Goal: Task Accomplishment & Management: Manage account settings

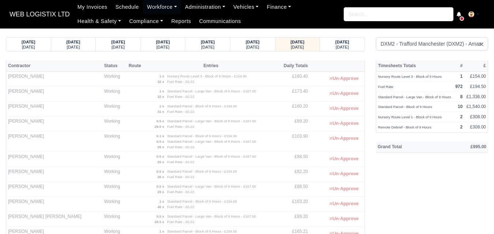
select select "1"
click at [154, 7] on link "Workforce" at bounding box center [162, 7] width 38 height 14
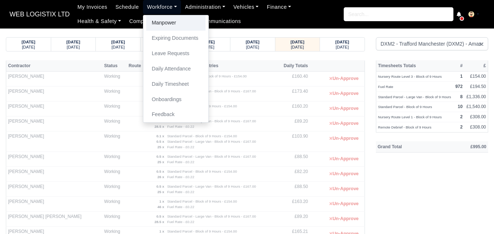
click at [157, 25] on link "Manpower" at bounding box center [175, 22] width 59 height 15
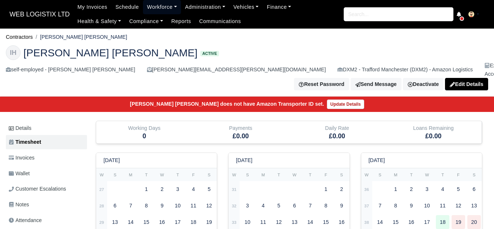
click at [147, 7] on link "Workforce" at bounding box center [162, 7] width 38 height 14
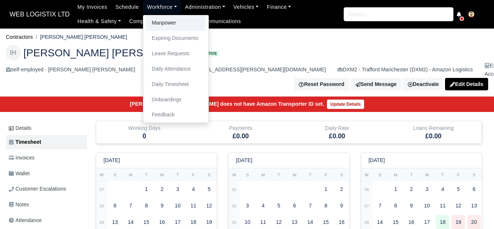
click at [154, 29] on link "Manpower" at bounding box center [175, 22] width 59 height 15
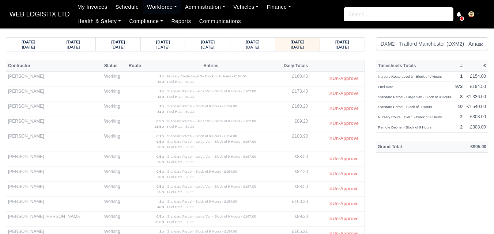
select select "1"
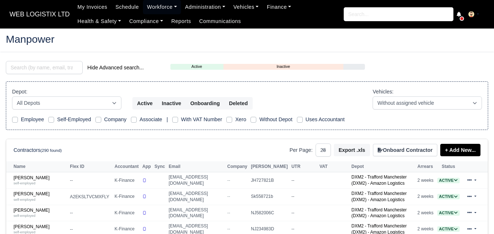
select select "25"
click at [45, 71] on input "search" at bounding box center [44, 67] width 77 height 13
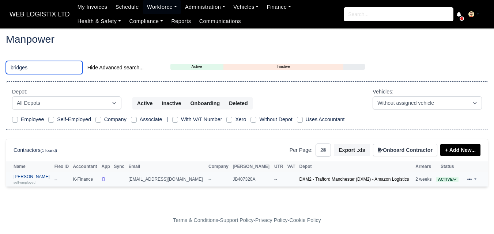
type input "bridges"
click at [30, 175] on link "Jon-Paul Bridges self-employed" at bounding box center [32, 179] width 37 height 11
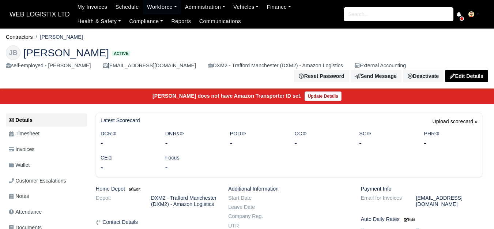
click at [37, 150] on link "Invoices" at bounding box center [46, 149] width 81 height 14
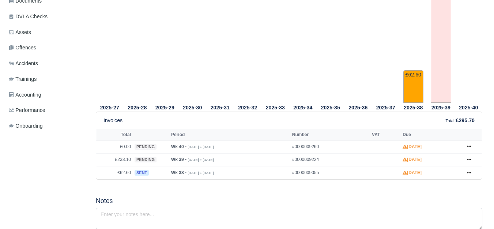
scroll to position [244, 0]
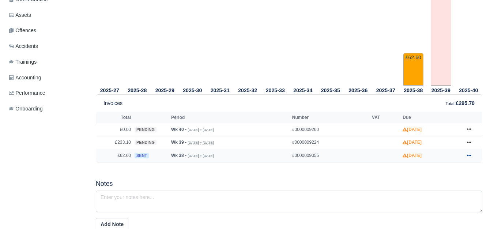
click at [467, 155] on icon at bounding box center [469, 155] width 4 height 4
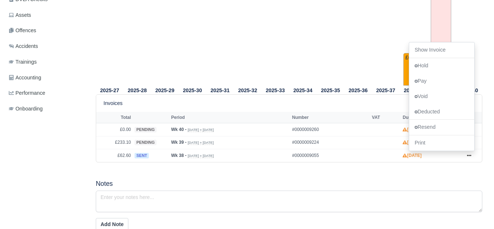
click at [206, 173] on div "2025-27 2025-28 2025-29 2025-30 2025-31 2025-32 2025-33 2025-34 2025-35" at bounding box center [288, 169] width 397 height 481
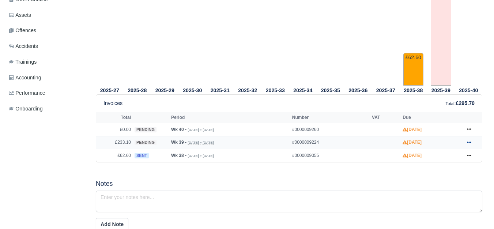
click at [472, 143] on link at bounding box center [469, 142] width 11 height 9
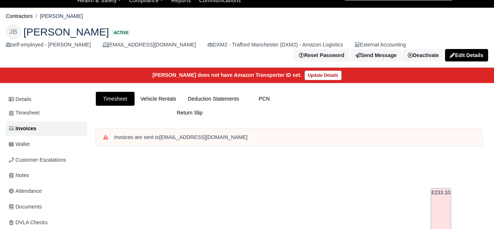
scroll to position [0, 0]
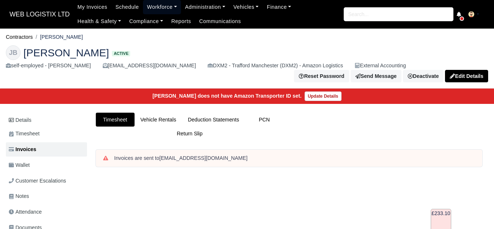
click at [154, 7] on link "Workforce" at bounding box center [162, 7] width 38 height 14
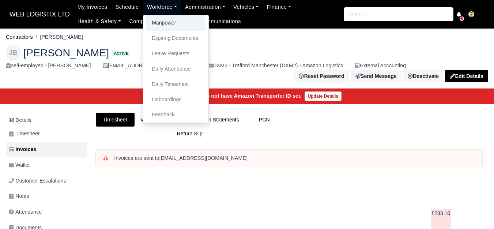
click at [155, 19] on link "Manpower" at bounding box center [175, 22] width 59 height 15
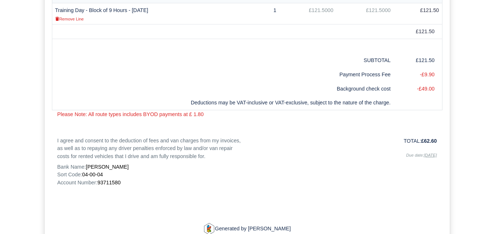
scroll to position [183, 0]
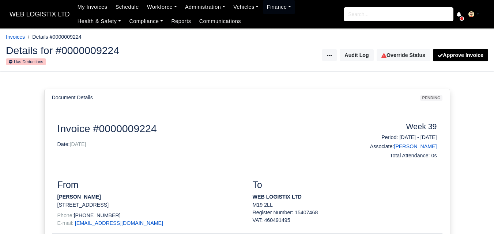
scroll to position [122, 0]
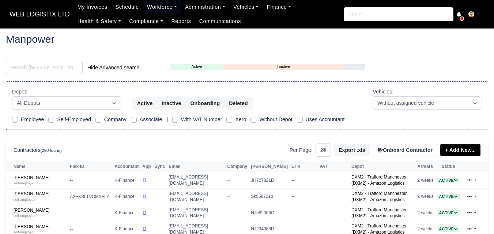
select select "25"
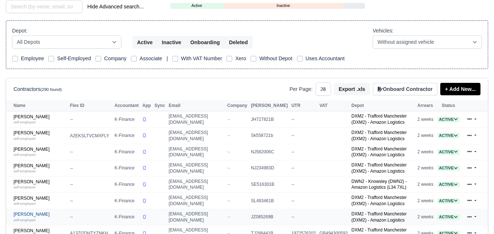
scroll to position [183, 0]
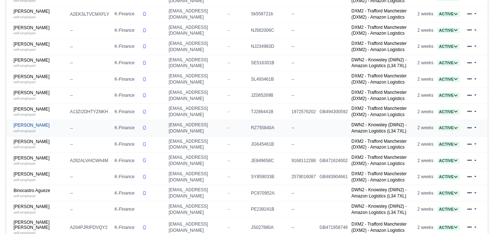
click at [34, 124] on link "Andrii Herasimchuk self-employed" at bounding box center [40, 128] width 53 height 11
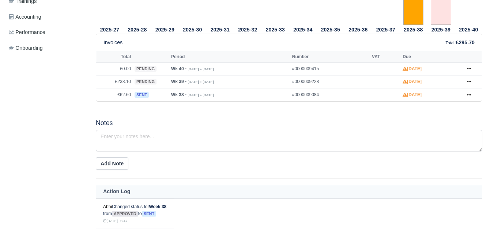
scroll to position [304, 0]
click at [468, 82] on icon at bounding box center [469, 81] width 4 height 1
click at [379, 120] on div "2025-27 2025-28 2025-29 2025-30 2025-31 2025-32 2025-33 2025-34 2025-35" at bounding box center [288, 108] width 397 height 481
click at [468, 97] on icon at bounding box center [469, 94] width 4 height 4
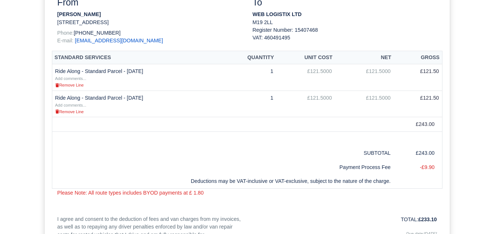
scroll to position [183, 0]
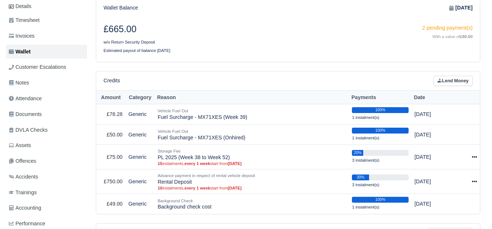
scroll to position [122, 0]
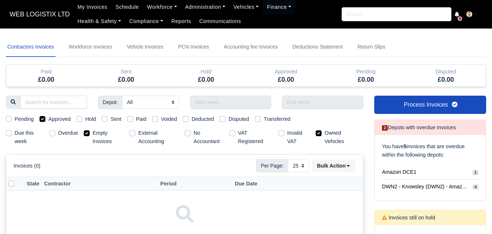
select select "25"
click at [242, 106] on input "text" at bounding box center [230, 102] width 81 height 13
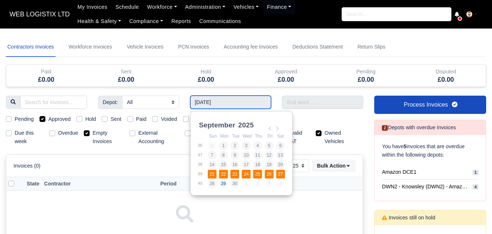
type input "[DATE] - [DATE]"
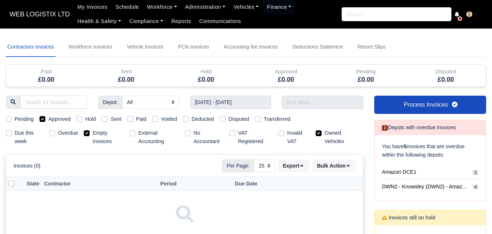
click at [97, 136] on label "Empty Invoices" at bounding box center [107, 137] width 31 height 17
click at [90, 135] on input "Empty Invoices" at bounding box center [87, 132] width 6 height 6
checkbox input "false"
click at [48, 120] on label "Approved" at bounding box center [59, 119] width 22 height 8
click at [43, 120] on input "Approved" at bounding box center [42, 118] width 6 height 6
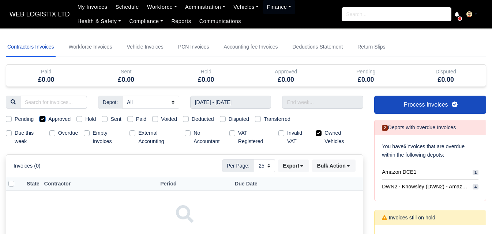
checkbox input "false"
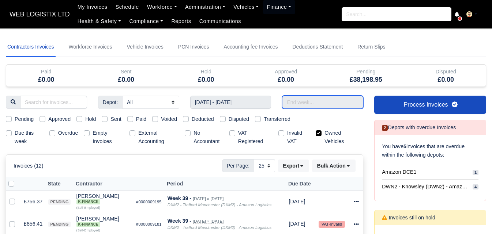
click at [335, 101] on input "text" at bounding box center [322, 102] width 81 height 13
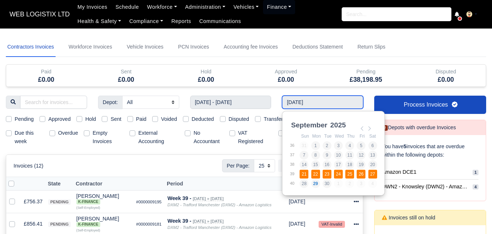
type input "[DATE] - [DATE]"
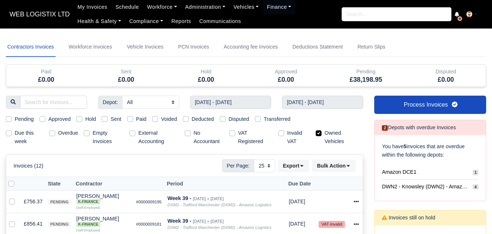
click at [334, 130] on label "Owned Vehicles" at bounding box center [340, 137] width 33 height 17
click at [321, 130] on input "Owned Vehicles" at bounding box center [318, 132] width 6 height 6
checkbox input "false"
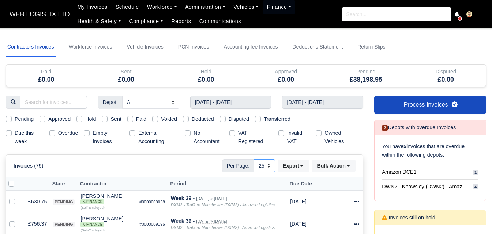
click at [269, 166] on select "10 25 50" at bounding box center [264, 165] width 21 height 13
select select "50"
click at [254, 159] on select "10 25 50" at bounding box center [264, 165] width 21 height 13
click at [22, 121] on label "Pending" at bounding box center [24, 119] width 19 height 8
click at [12, 121] on input "Pending" at bounding box center [9, 118] width 6 height 6
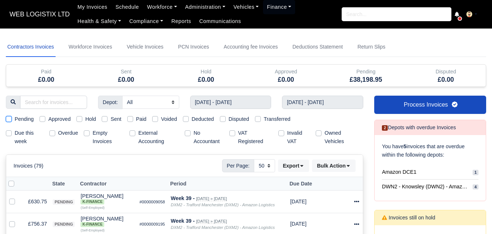
checkbox input "true"
click at [28, 118] on label "Pending" at bounding box center [24, 119] width 19 height 8
click at [12, 118] on input "Pending" at bounding box center [9, 118] width 6 height 6
checkbox input "false"
click at [85, 120] on label "Hold" at bounding box center [90, 119] width 11 height 8
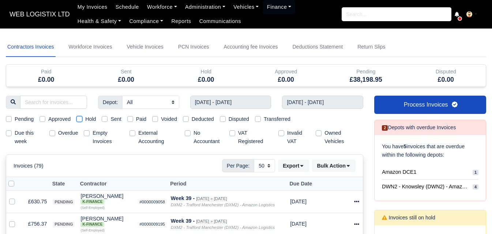
click at [82, 120] on input "Hold" at bounding box center [79, 118] width 6 height 6
checkbox input "true"
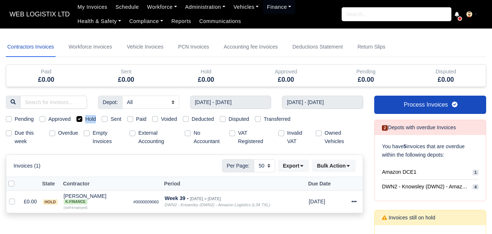
click at [89, 119] on label "Hold" at bounding box center [90, 119] width 11 height 8
click at [82, 119] on input "Hold" at bounding box center [79, 118] width 6 height 6
checkbox input "false"
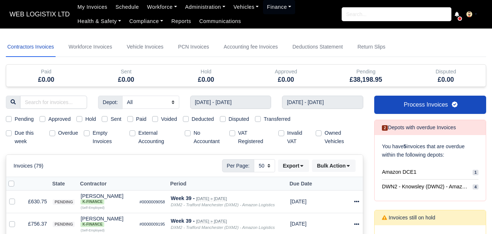
click at [20, 120] on label "Pending" at bounding box center [24, 119] width 19 height 8
click at [12, 120] on input "Pending" at bounding box center [9, 118] width 6 height 6
checkbox input "true"
click at [20, 120] on label "Pending" at bounding box center [24, 119] width 19 height 8
click at [12, 120] on input "Pending" at bounding box center [9, 118] width 6 height 6
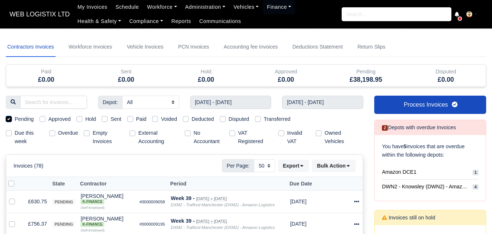
checkbox input "false"
click at [113, 118] on label "Sent" at bounding box center [115, 119] width 11 height 8
click at [107, 118] on input "Sent" at bounding box center [105, 118] width 6 height 6
checkbox input "true"
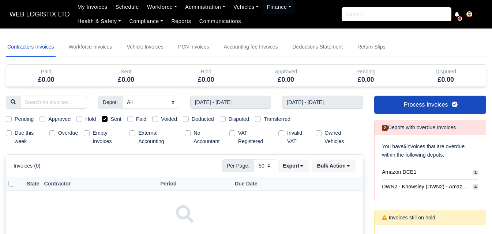
click at [115, 119] on label "Sent" at bounding box center [115, 119] width 11 height 8
click at [107, 119] on input "Sent" at bounding box center [105, 118] width 6 height 6
checkbox input "false"
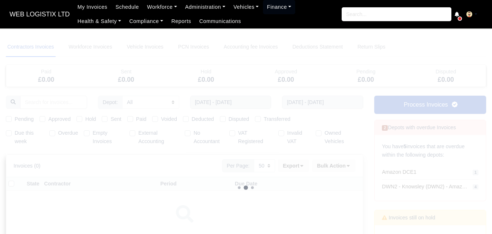
click at [104, 132] on div at bounding box center [246, 187] width 480 height 301
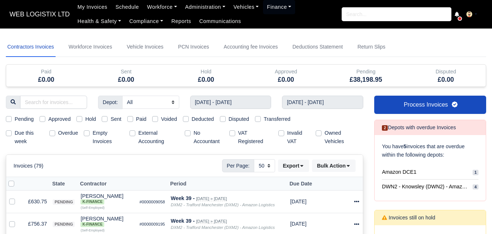
click at [102, 135] on label "Empty Invoices" at bounding box center [107, 137] width 31 height 17
click at [90, 135] on input "Empty Invoices" at bounding box center [87, 132] width 6 height 6
checkbox input "true"
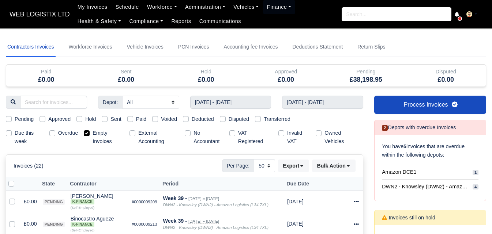
click at [17, 180] on label at bounding box center [17, 180] width 0 height 0
click at [12, 182] on input "checkbox" at bounding box center [11, 183] width 6 height 6
checkbox input "true"
click at [336, 165] on button "Bulk Action" at bounding box center [333, 166] width 43 height 12
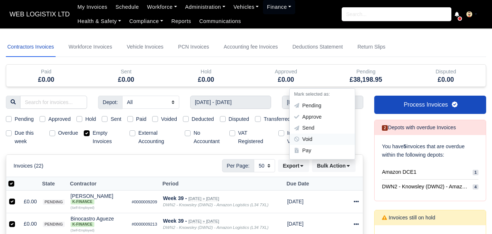
click at [310, 140] on div "Void" at bounding box center [322, 139] width 65 height 11
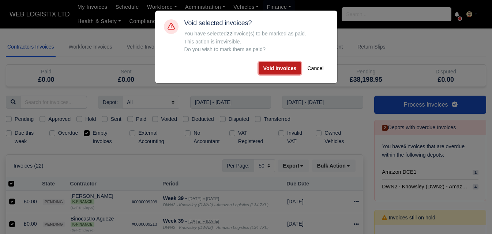
click at [276, 69] on button "Void invoices" at bounding box center [279, 68] width 43 height 12
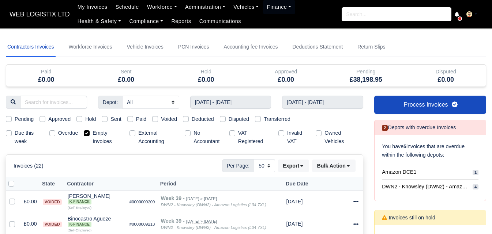
click at [15, 121] on label "Pending" at bounding box center [24, 119] width 19 height 8
click at [12, 121] on input "Pending" at bounding box center [9, 118] width 6 height 6
checkbox input "true"
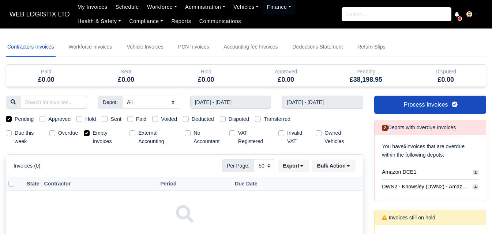
click at [92, 135] on label "Empty Invoices" at bounding box center [107, 137] width 31 height 17
click at [89, 135] on input "Empty Invoices" at bounding box center [87, 132] width 6 height 6
checkbox input "false"
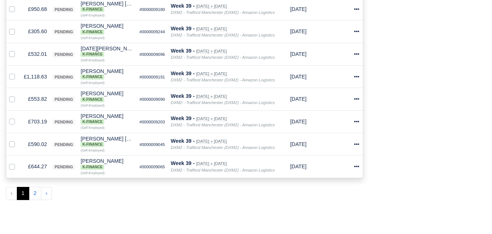
scroll to position [1158, 0]
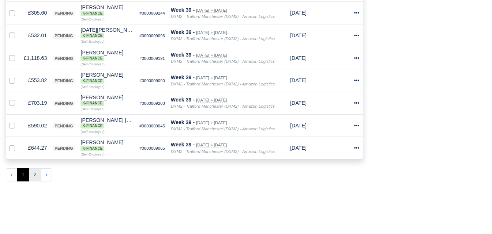
click at [37, 174] on button "2" at bounding box center [35, 175] width 12 height 13
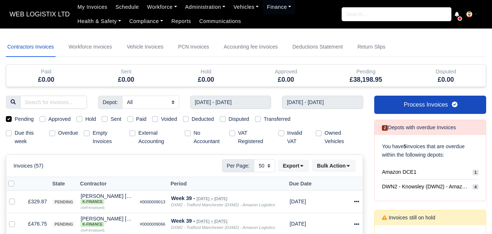
click at [27, 116] on label "Pending" at bounding box center [24, 119] width 19 height 8
click at [12, 116] on input "Pending" at bounding box center [9, 118] width 6 height 6
checkbox input "false"
click at [25, 119] on label "Pending" at bounding box center [24, 119] width 19 height 8
click at [12, 119] on input "Pending" at bounding box center [9, 118] width 6 height 6
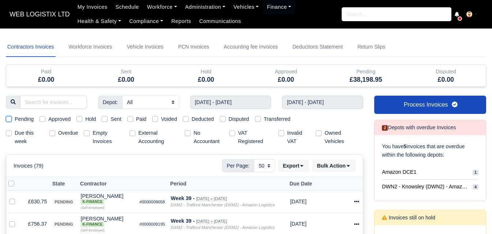
checkbox input "true"
click at [0, 0] on div at bounding box center [0, 0] width 0 height 0
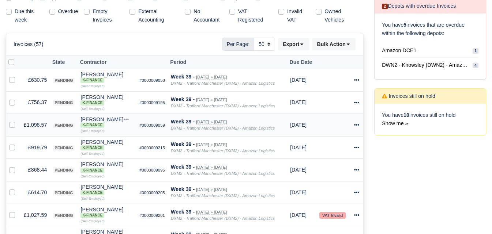
scroll to position [61, 0]
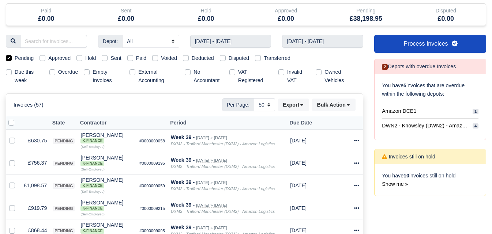
click at [17, 119] on label at bounding box center [17, 119] width 0 height 0
click at [11, 122] on input "checkbox" at bounding box center [11, 122] width 6 height 6
checkbox input "true"
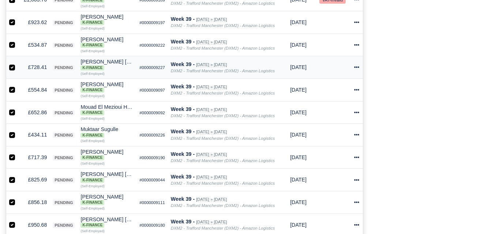
scroll to position [914, 0]
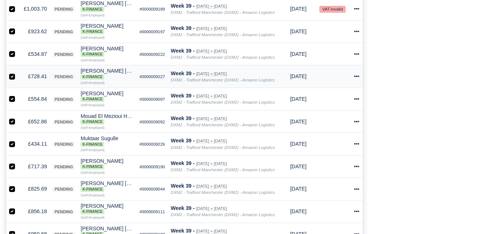
click at [18, 72] on label at bounding box center [18, 72] width 0 height 0
click at [13, 77] on input "checkbox" at bounding box center [12, 75] width 6 height 6
checkbox input "false"
click at [18, 140] on label at bounding box center [18, 140] width 0 height 0
click at [10, 146] on input "checkbox" at bounding box center [12, 143] width 6 height 6
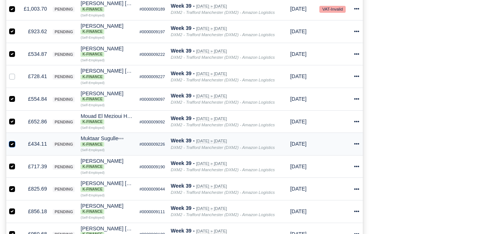
checkbox input "false"
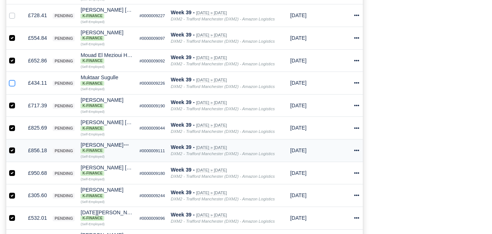
scroll to position [1036, 0]
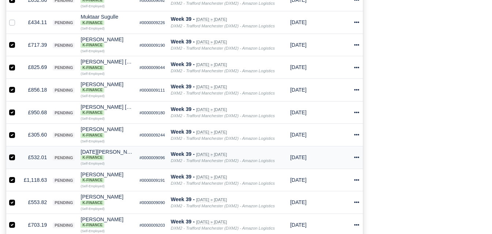
click at [18, 154] on label at bounding box center [18, 154] width 0 height 0
click at [15, 159] on input "checkbox" at bounding box center [12, 157] width 6 height 6
checkbox input "false"
click at [12, 200] on div at bounding box center [13, 202] width 9 height 8
click at [18, 198] on label at bounding box center [18, 198] width 0 height 0
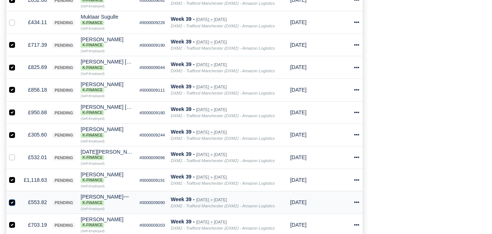
click at [11, 204] on input "checkbox" at bounding box center [12, 201] width 6 height 6
checkbox input "false"
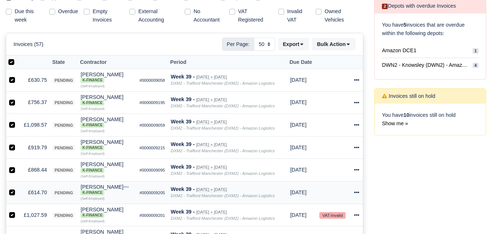
scroll to position [183, 0]
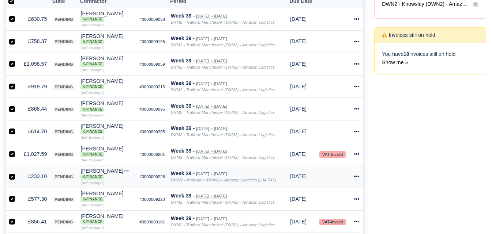
click at [18, 173] on label at bounding box center [18, 173] width 0 height 0
click at [10, 178] on input "checkbox" at bounding box center [12, 176] width 6 height 6
checkbox input "false"
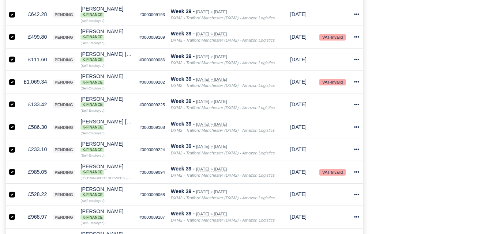
scroll to position [609, 0]
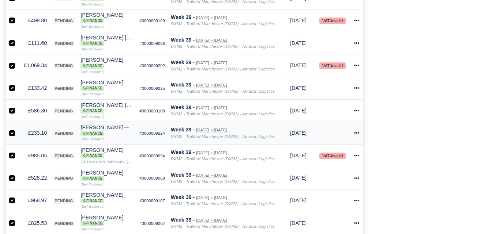
click at [18, 129] on label at bounding box center [18, 129] width 0 height 0
click at [12, 135] on input "checkbox" at bounding box center [12, 132] width 6 height 6
checkbox input "false"
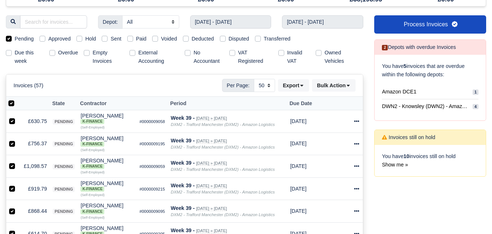
scroll to position [44, 0]
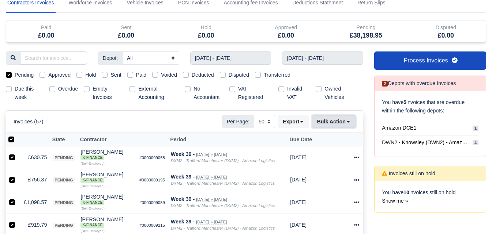
click at [323, 122] on button "Bulk Action" at bounding box center [333, 122] width 43 height 12
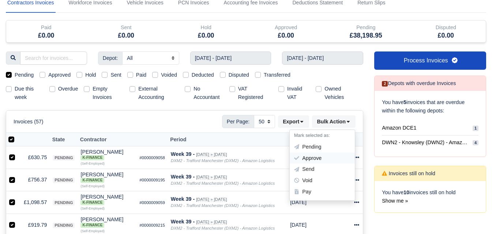
click at [314, 159] on div "Approve" at bounding box center [322, 158] width 65 height 11
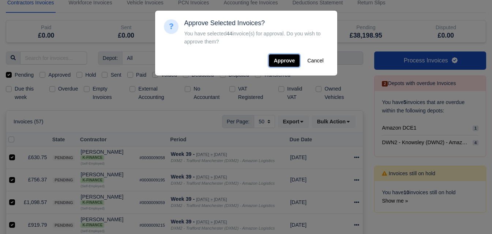
click at [290, 63] on button "Approve" at bounding box center [284, 60] width 31 height 12
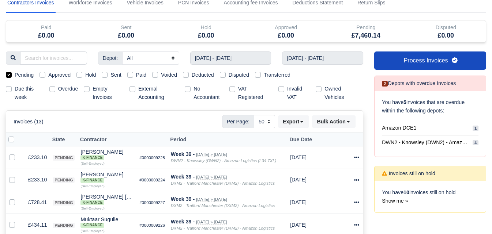
click at [17, 136] on label at bounding box center [17, 136] width 0 height 0
click at [11, 141] on input "checkbox" at bounding box center [11, 139] width 6 height 6
checkbox input "true"
click at [18, 154] on label at bounding box center [18, 154] width 0 height 0
click at [13, 159] on input "checkbox" at bounding box center [12, 157] width 6 height 6
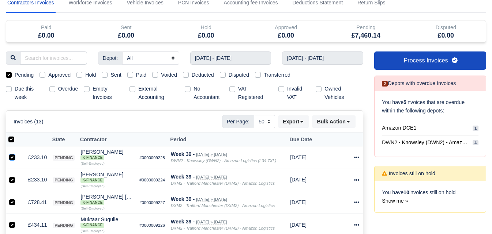
checkbox input "false"
click at [18, 176] on label at bounding box center [18, 176] width 0 height 0
click at [10, 181] on input "checkbox" at bounding box center [12, 179] width 6 height 6
checkbox input "false"
click at [18, 198] on label at bounding box center [18, 198] width 0 height 0
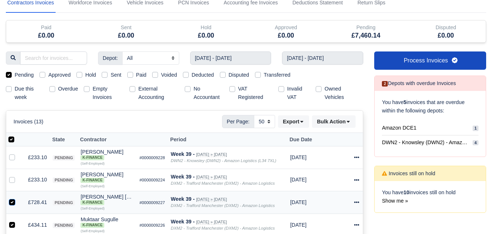
click at [12, 201] on input "checkbox" at bounding box center [12, 201] width 6 height 6
checkbox input "false"
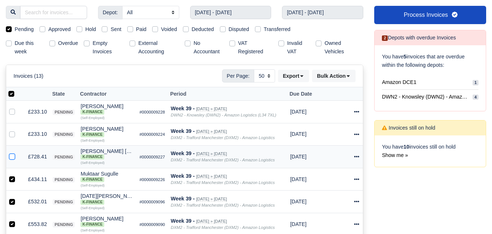
scroll to position [105, 0]
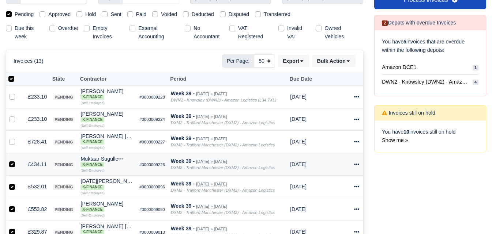
click at [18, 160] on label at bounding box center [18, 160] width 0 height 0
click at [11, 166] on input "checkbox" at bounding box center [12, 163] width 6 height 6
checkbox input "false"
click at [18, 183] on label at bounding box center [18, 183] width 0 height 0
click at [11, 184] on input "checkbox" at bounding box center [12, 186] width 6 height 6
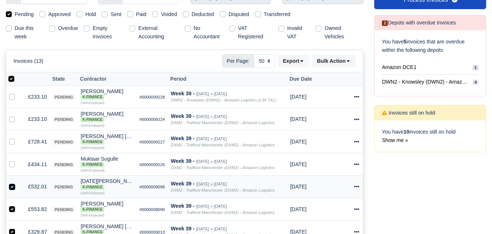
checkbox input "false"
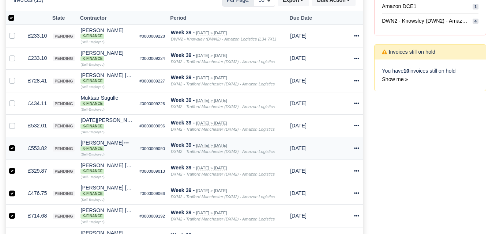
click at [18, 144] on label at bounding box center [18, 144] width 0 height 0
click at [11, 150] on input "checkbox" at bounding box center [12, 147] width 6 height 6
checkbox input "false"
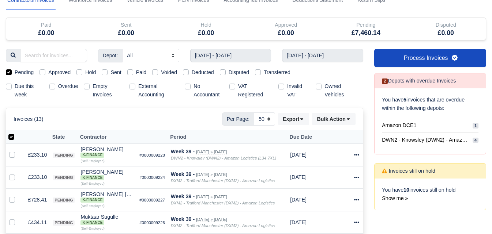
scroll to position [44, 0]
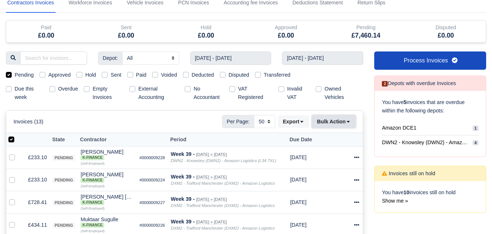
click at [329, 124] on button "Bulk Action" at bounding box center [333, 122] width 43 height 12
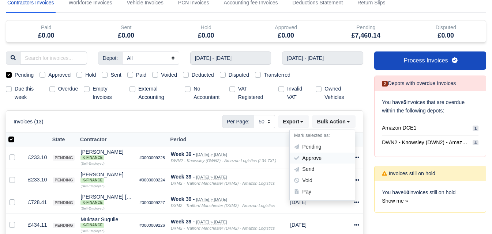
click at [317, 158] on div "Approve" at bounding box center [322, 158] width 65 height 11
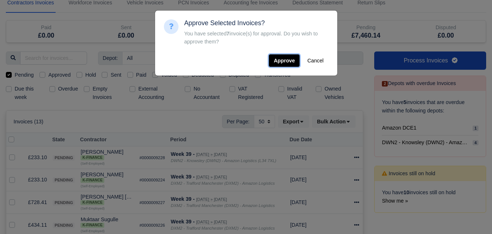
click at [282, 67] on button "Approve" at bounding box center [284, 60] width 31 height 12
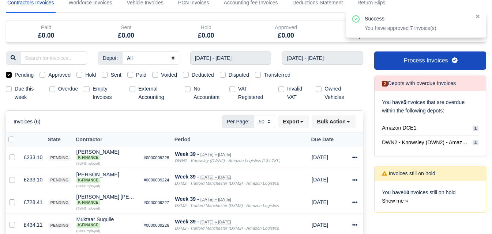
click at [65, 75] on label "Approved" at bounding box center [59, 75] width 22 height 8
click at [45, 75] on input "Approved" at bounding box center [42, 74] width 6 height 6
checkbox input "true"
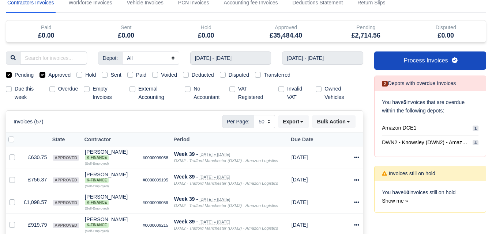
click at [30, 75] on label "Pending" at bounding box center [24, 75] width 19 height 8
click at [12, 75] on input "Pending" at bounding box center [9, 74] width 6 height 6
checkbox input "false"
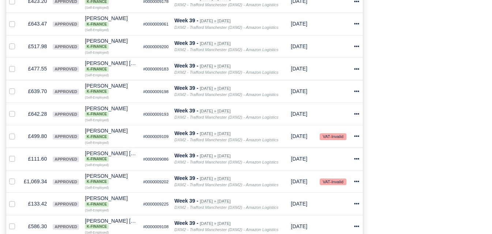
scroll to position [105, 0]
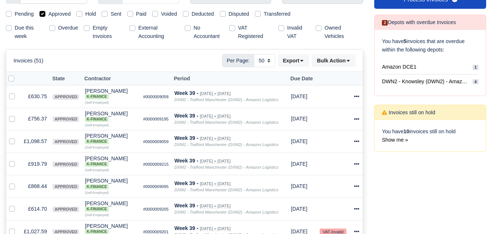
click at [17, 75] on label at bounding box center [17, 75] width 0 height 0
click at [12, 77] on input "checkbox" at bounding box center [11, 78] width 6 height 6
checkbox input "true"
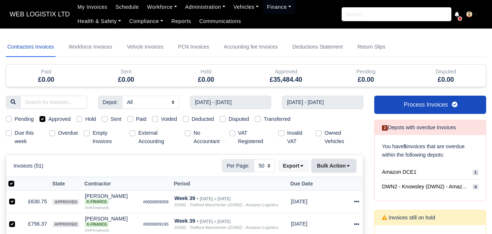
click at [322, 166] on button "Bulk Action" at bounding box center [333, 166] width 43 height 12
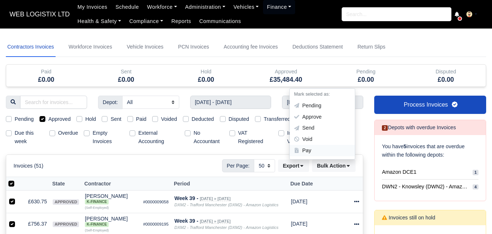
click at [309, 150] on div "Pay" at bounding box center [322, 150] width 65 height 11
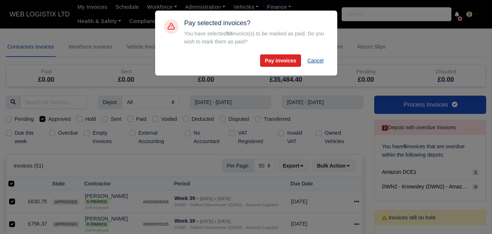
click at [317, 65] on button "Cancel" at bounding box center [315, 60] width 26 height 12
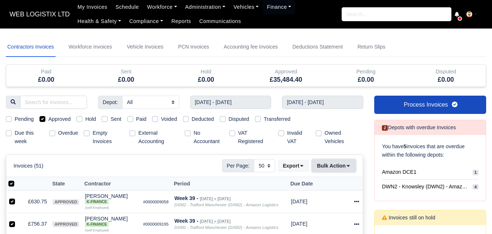
click at [337, 166] on button "Bulk Action" at bounding box center [333, 166] width 43 height 12
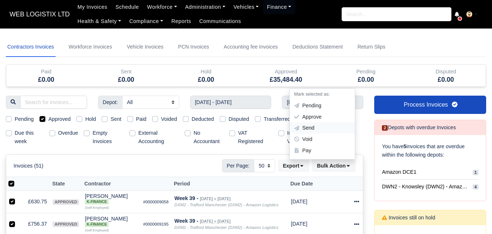
click at [317, 126] on div "Send" at bounding box center [322, 128] width 65 height 11
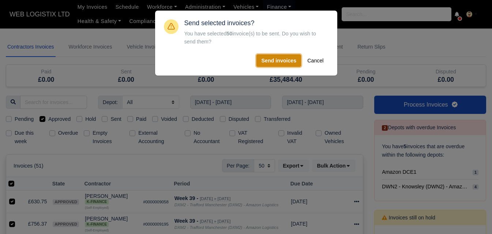
click at [272, 60] on button "Send invoices" at bounding box center [278, 60] width 45 height 12
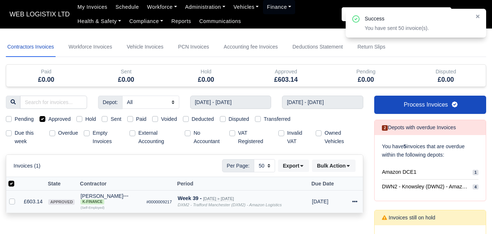
click at [21, 204] on td "£603.14" at bounding box center [33, 201] width 24 height 22
click at [0, 0] on div at bounding box center [0, 0] width 0 height 0
click at [18, 198] on label at bounding box center [18, 198] width 0 height 0
click at [12, 202] on input "checkbox" at bounding box center [12, 201] width 6 height 6
checkbox input "true"
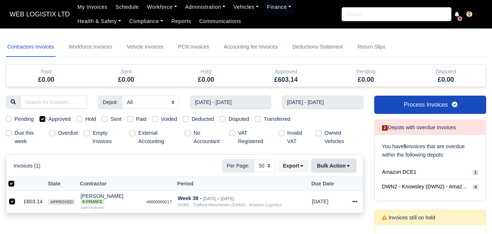
click at [336, 169] on button "Bulk Action" at bounding box center [333, 166] width 43 height 12
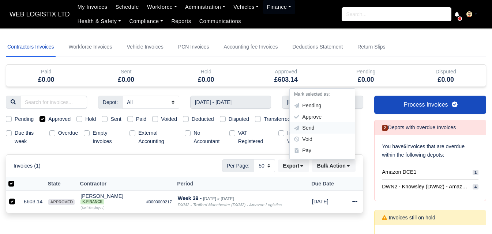
click at [323, 130] on div "Send" at bounding box center [322, 128] width 65 height 11
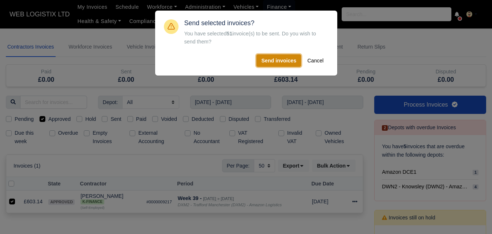
click at [276, 67] on button "Send invoices" at bounding box center [278, 60] width 45 height 12
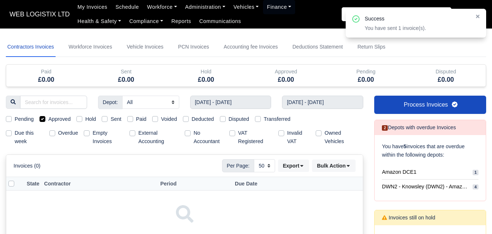
click at [111, 121] on label "Sent" at bounding box center [115, 119] width 11 height 8
click at [107, 121] on input "Sent" at bounding box center [105, 118] width 6 height 6
checkbox input "true"
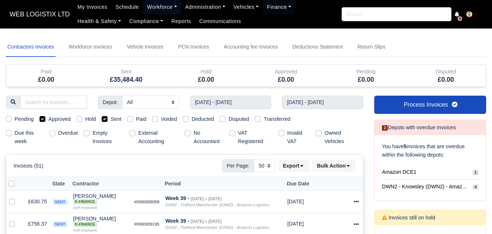
click at [160, 8] on link "Workforce" at bounding box center [162, 7] width 38 height 14
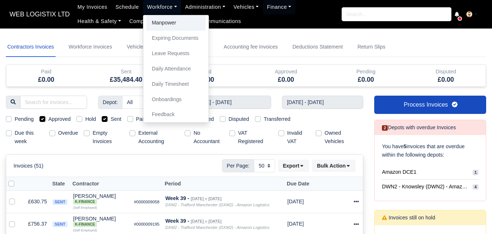
click at [164, 22] on link "Manpower" at bounding box center [175, 22] width 59 height 15
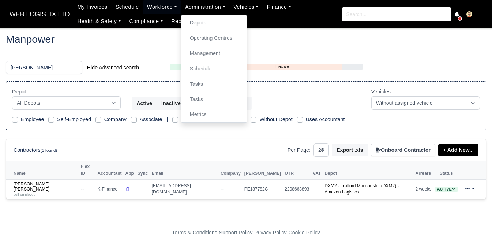
select select "25"
click at [204, 49] on link "Management" at bounding box center [213, 53] width 59 height 15
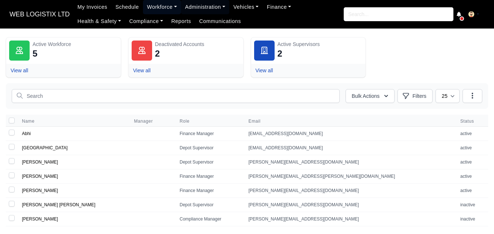
click at [154, 8] on link "Workforce" at bounding box center [162, 7] width 38 height 14
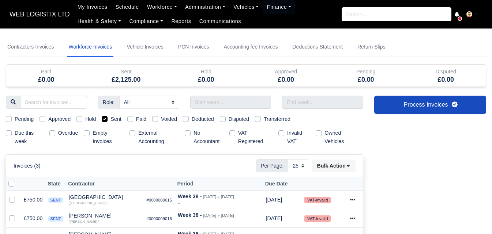
select select "25"
click at [215, 105] on input "text" at bounding box center [232, 102] width 82 height 13
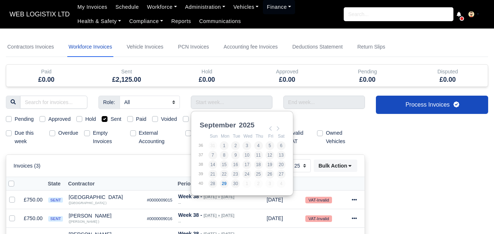
click at [113, 121] on label "Sent" at bounding box center [115, 119] width 11 height 8
click at [107, 121] on input "Sent" at bounding box center [105, 118] width 6 height 6
checkbox input "false"
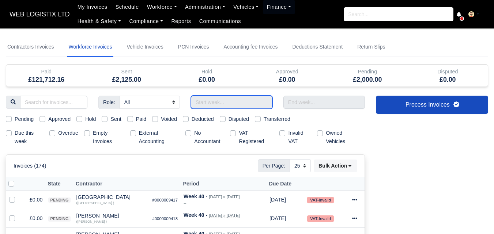
click at [217, 102] on input "text" at bounding box center [232, 102] width 82 height 13
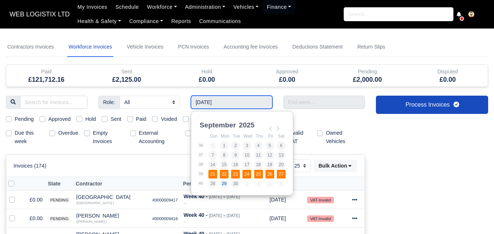
type input "[DATE] - [DATE]"
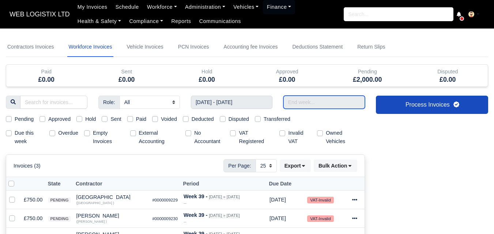
click at [328, 102] on input "text" at bounding box center [324, 102] width 82 height 13
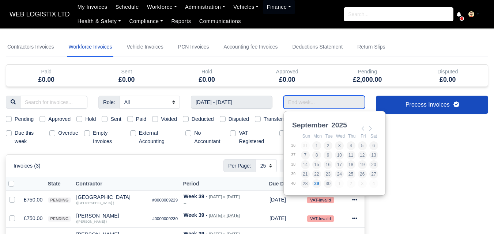
click at [328, 102] on input "Use the arrow keys to pick a date" at bounding box center [324, 102] width 82 height 13
type input "[DATE] - [DATE]"
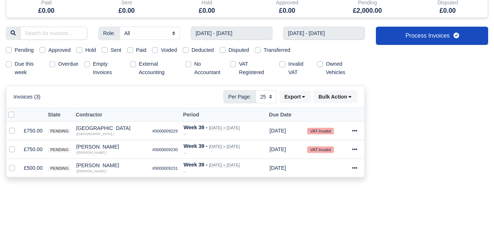
scroll to position [111, 0]
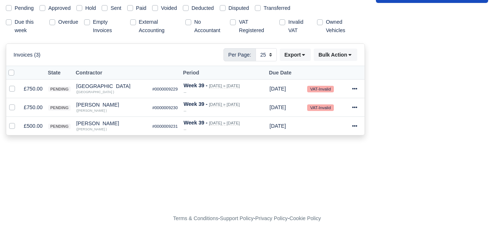
click at [7, 72] on th at bounding box center [13, 73] width 15 height 14
click at [17, 69] on label at bounding box center [17, 69] width 0 height 0
click at [13, 75] on input "checkbox" at bounding box center [11, 72] width 6 height 6
checkbox input "true"
click at [324, 52] on button "Bulk Action" at bounding box center [335, 55] width 43 height 12
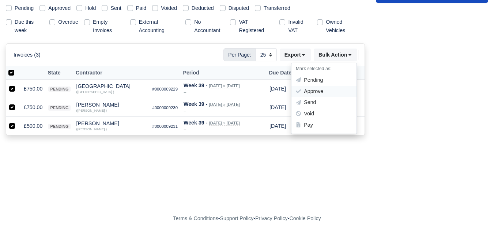
click at [322, 90] on div "Approve" at bounding box center [323, 91] width 65 height 11
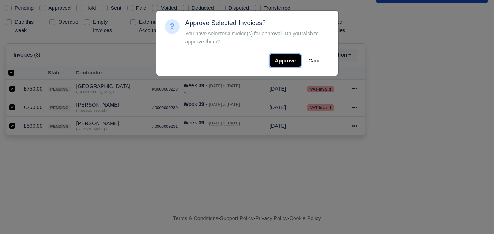
click at [274, 59] on button "Approve" at bounding box center [285, 60] width 31 height 12
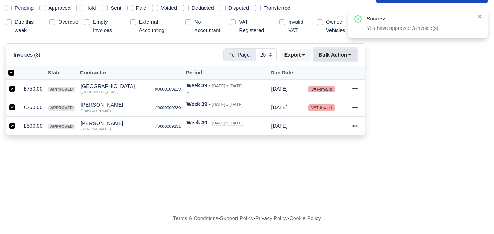
click at [325, 60] on button "Bulk Action" at bounding box center [335, 55] width 43 height 12
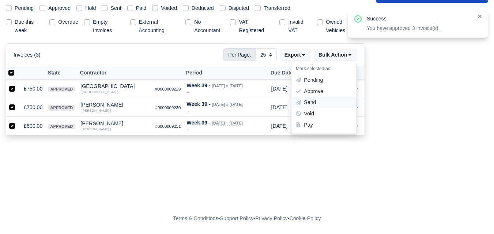
click at [316, 101] on div "Send" at bounding box center [323, 102] width 65 height 11
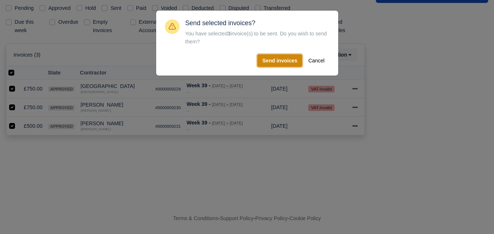
click at [288, 65] on button "Send invoices" at bounding box center [279, 60] width 45 height 12
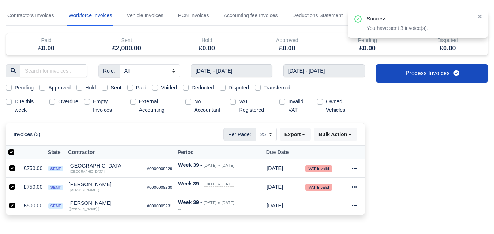
scroll to position [0, 0]
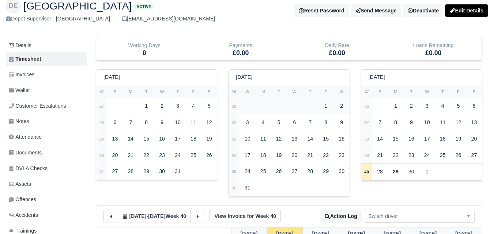
scroll to position [61, 0]
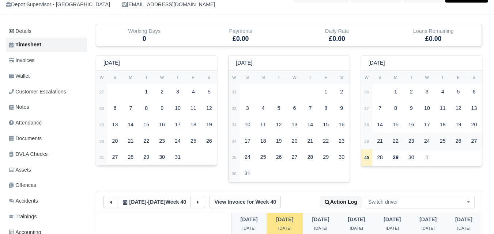
click at [366, 141] on strong "39" at bounding box center [366, 141] width 5 height 4
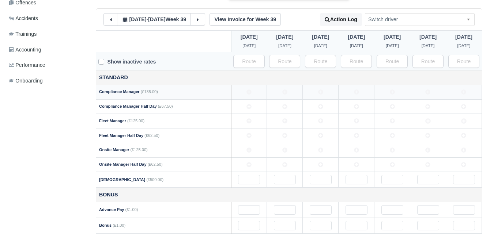
scroll to position [304, 0]
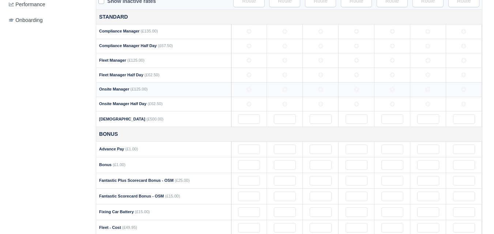
click at [251, 91] on icon at bounding box center [248, 89] width 5 height 5
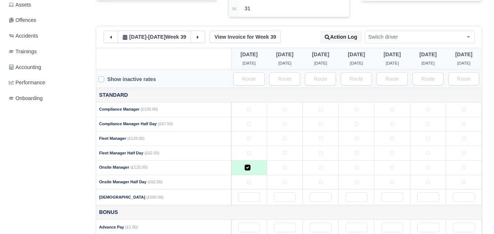
scroll to position [244, 0]
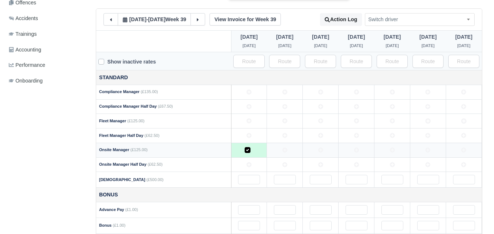
click at [391, 152] on icon at bounding box center [392, 150] width 5 height 5
click at [363, 150] on td at bounding box center [356, 150] width 36 height 15
click at [290, 153] on td at bounding box center [285, 150] width 36 height 15
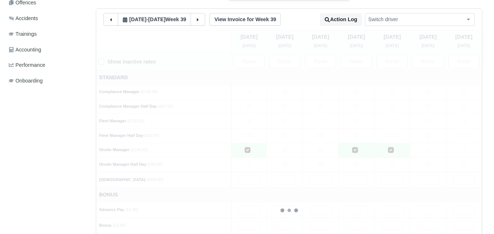
click at [303, 153] on div at bounding box center [289, 210] width 386 height 361
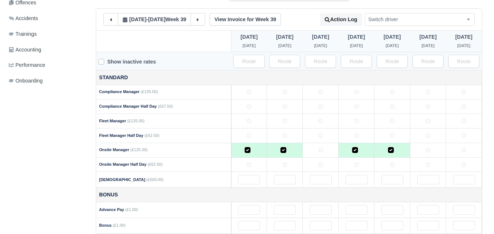
click at [318, 153] on icon at bounding box center [320, 150] width 5 height 5
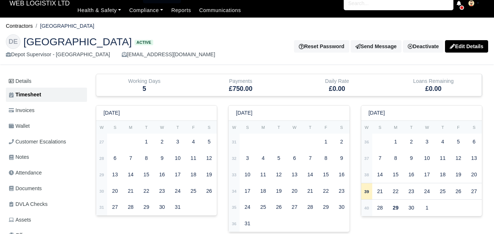
scroll to position [0, 0]
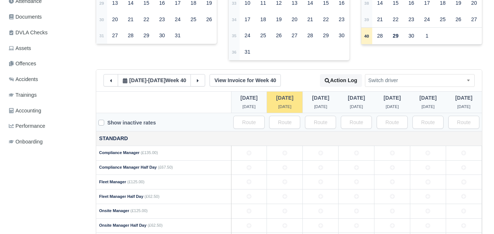
scroll to position [61, 0]
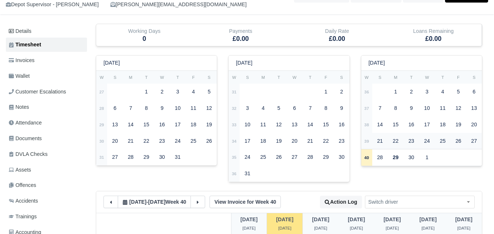
click at [367, 144] on strong "39" at bounding box center [366, 141] width 5 height 4
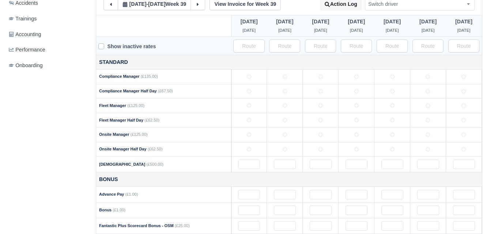
scroll to position [244, 0]
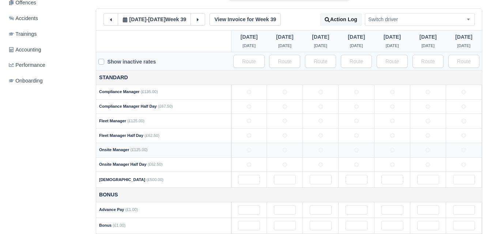
click at [320, 151] on icon at bounding box center [320, 150] width 5 height 5
click at [465, 149] on icon at bounding box center [463, 150] width 5 height 5
click at [428, 146] on td at bounding box center [428, 150] width 36 height 15
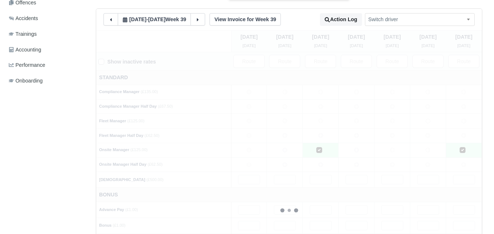
click at [352, 148] on div at bounding box center [289, 210] width 386 height 361
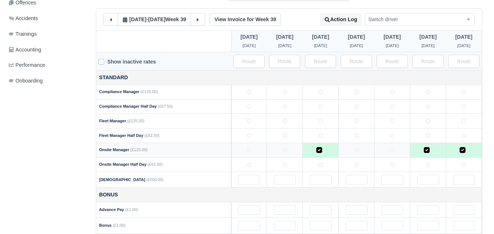
click at [352, 149] on td at bounding box center [356, 150] width 36 height 15
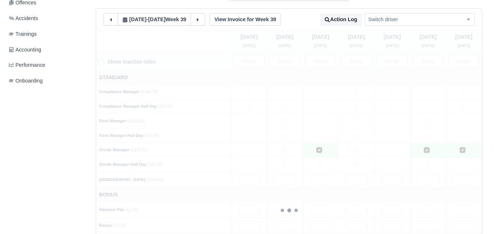
click at [391, 152] on div at bounding box center [289, 210] width 386 height 361
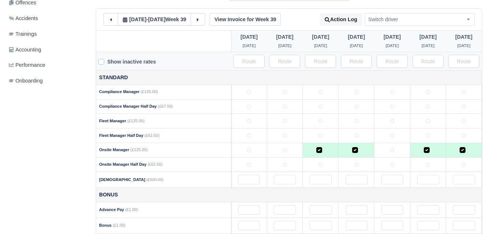
click at [391, 152] on icon at bounding box center [392, 150] width 5 height 5
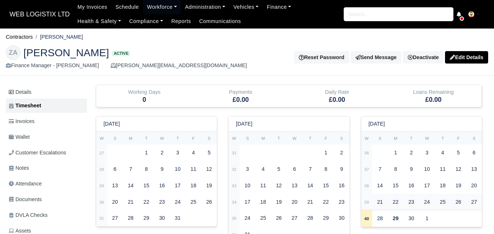
click at [368, 205] on td "39" at bounding box center [366, 202] width 11 height 16
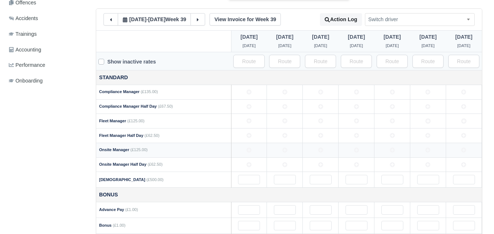
scroll to position [183, 0]
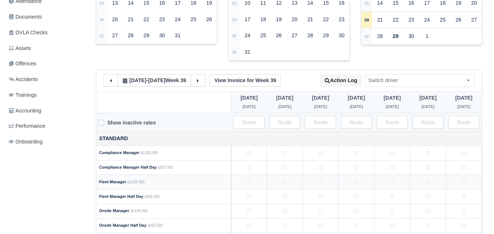
click at [290, 183] on td at bounding box center [285, 182] width 36 height 15
click at [397, 177] on td at bounding box center [392, 182] width 36 height 15
click at [356, 186] on td at bounding box center [356, 182] width 36 height 15
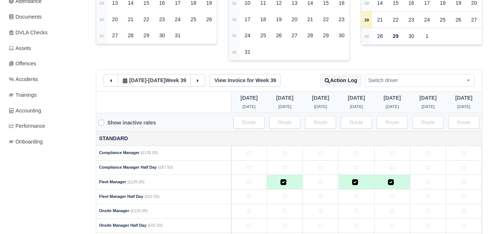
click at [312, 183] on td at bounding box center [321, 182] width 36 height 15
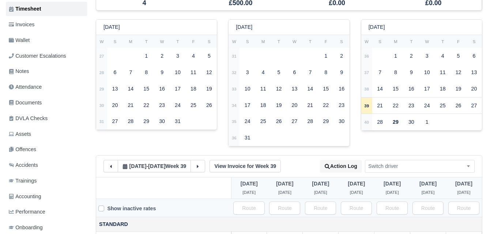
scroll to position [0, 0]
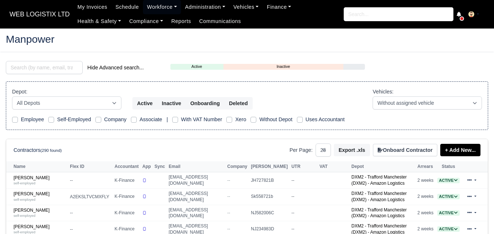
select select "25"
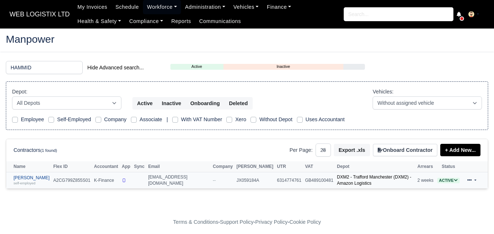
type input "HAMMID"
click at [39, 180] on link "Hammid Farooq self-employed" at bounding box center [32, 180] width 36 height 11
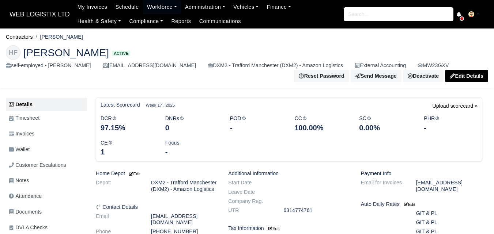
click at [29, 119] on span "Timesheet" at bounding box center [24, 118] width 31 height 8
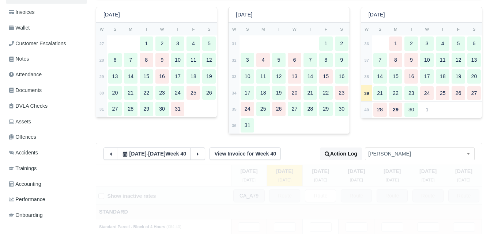
scroll to position [122, 0]
type input "39"
type input "1"
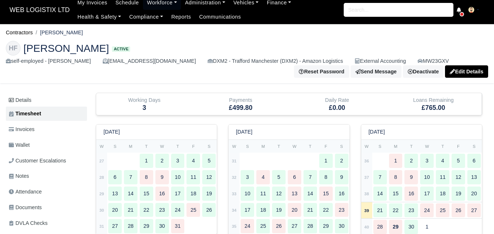
scroll to position [0, 0]
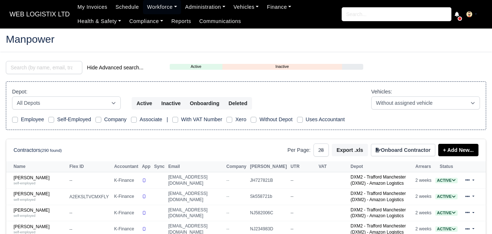
select select "25"
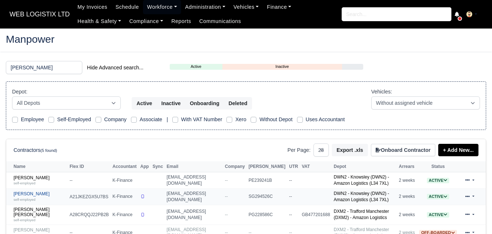
type input "[PERSON_NAME]"
click at [18, 198] on link "[PERSON_NAME] self-employed" at bounding box center [40, 197] width 52 height 11
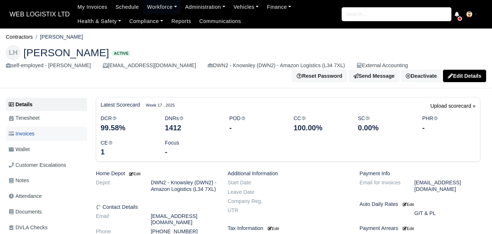
click at [17, 136] on span "Invoices" at bounding box center [22, 134] width 26 height 8
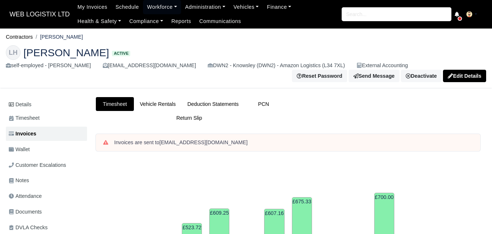
drag, startPoint x: 41, startPoint y: 36, endPoint x: 74, endPoint y: 36, distance: 33.3
click at [74, 36] on li "[PERSON_NAME]" at bounding box center [58, 37] width 50 height 8
drag, startPoint x: 42, startPoint y: 36, endPoint x: 76, endPoint y: 34, distance: 34.5
click at [76, 34] on ol "Contractors [PERSON_NAME]" at bounding box center [246, 36] width 480 height 11
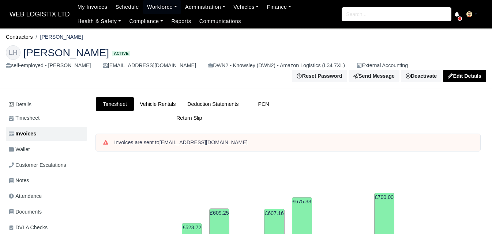
copy li "[PERSON_NAME]"
click at [61, 35] on li "[PERSON_NAME]" at bounding box center [58, 37] width 50 height 8
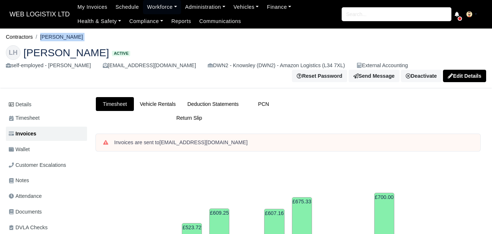
click at [41, 41] on li "[PERSON_NAME]" at bounding box center [58, 37] width 50 height 8
drag, startPoint x: 42, startPoint y: 37, endPoint x: 75, endPoint y: 34, distance: 32.7
click at [75, 34] on li "[PERSON_NAME]" at bounding box center [58, 37] width 50 height 8
copy li "[PERSON_NAME]"
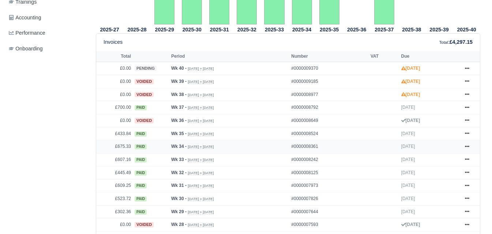
scroll to position [304, 0]
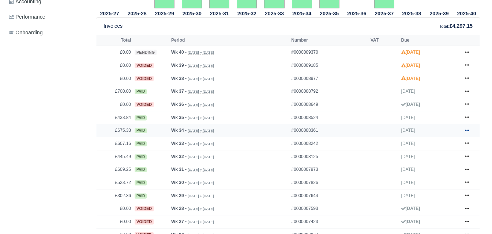
click at [465, 131] on icon at bounding box center [467, 130] width 4 height 4
click at [468, 120] on icon at bounding box center [467, 117] width 4 height 4
click at [468, 105] on icon at bounding box center [467, 104] width 4 height 4
click at [468, 94] on icon at bounding box center [467, 91] width 4 height 4
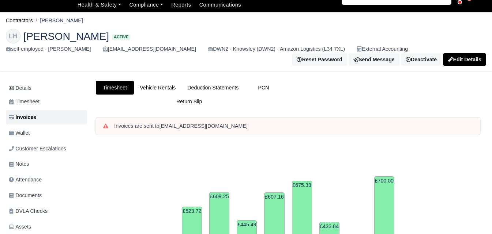
scroll to position [0, 0]
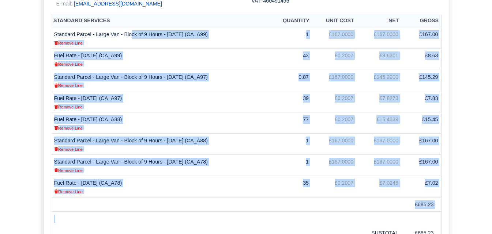
scroll to position [261, 0]
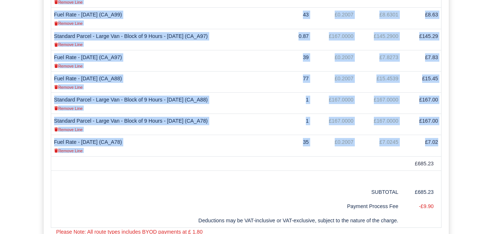
drag, startPoint x: 55, startPoint y: 192, endPoint x: 439, endPoint y: 145, distance: 387.1
click at [439, 145] on tbody "Standard Parcel - Large Van - Block of 9 Hours - [DATE] (CA_A99) Remove Line 1 …" at bounding box center [246, 71] width 390 height 170
copy tbody "Loremips Dolors - Ametc Adi - Elits do 1 Eiusm - 95/32/0536 (TE_I52) Utlabo Etd…"
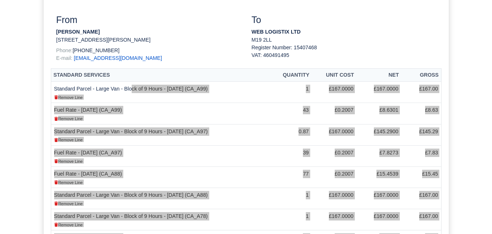
scroll to position [17, 0]
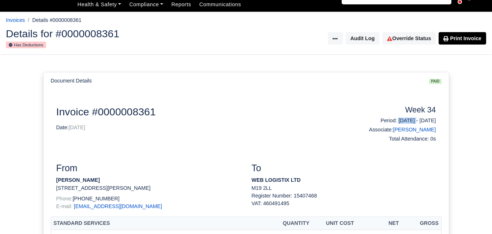
drag, startPoint x: 377, startPoint y: 121, endPoint x: 402, endPoint y: 122, distance: 24.9
click at [402, 122] on h6 "Period: [DATE] - [DATE]" at bounding box center [392, 121] width 87 height 6
copy h6 "[DATE]"
drag, startPoint x: 410, startPoint y: 122, endPoint x: 442, endPoint y: 122, distance: 31.8
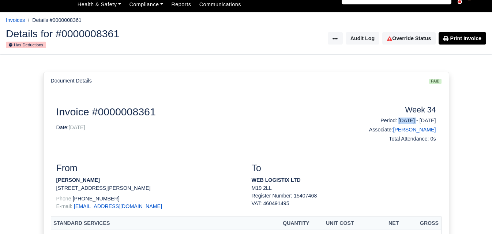
drag, startPoint x: 409, startPoint y: 123, endPoint x: 439, endPoint y: 123, distance: 30.0
click at [439, 123] on div "Week 34 Period: [DATE] - [DATE] Associate: [PERSON_NAME] Total Attendance: 0s" at bounding box center [393, 126] width 98 height 40
copy h6 "[DATE]"
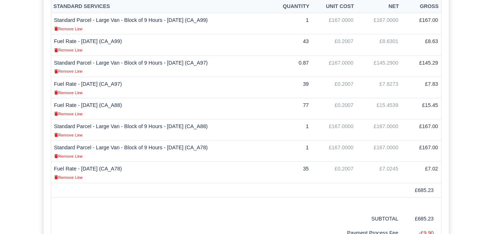
scroll to position [261, 0]
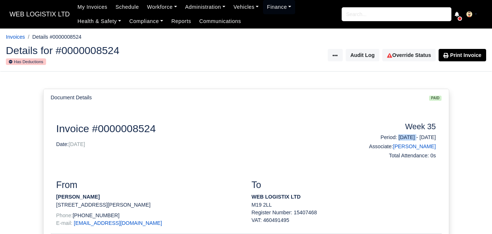
drag, startPoint x: 377, startPoint y: 139, endPoint x: 402, endPoint y: 139, distance: 25.6
click at [402, 139] on h6 "Period: [DATE] - [DATE]" at bounding box center [392, 138] width 87 height 6
copy h6 "[DATE]"
drag, startPoint x: 409, startPoint y: 138, endPoint x: 436, endPoint y: 137, distance: 27.1
click at [436, 137] on div "Week 35 Period: [DATE] - [DATE] Associate: [PERSON_NAME] Total Attendance: 0s" at bounding box center [393, 142] width 98 height 40
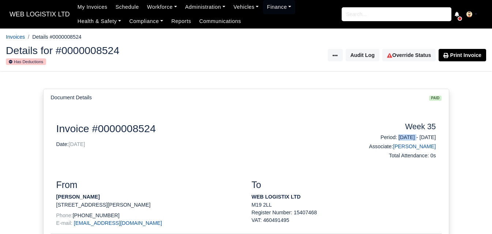
copy h6 "[DATE]"
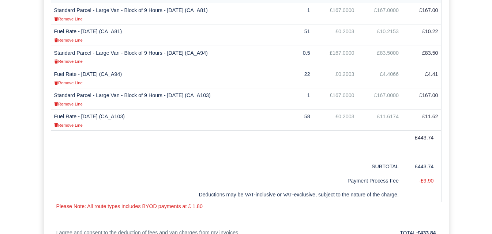
scroll to position [183, 0]
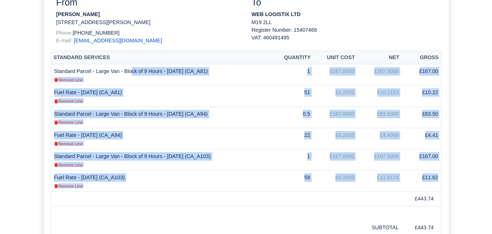
drag, startPoint x: 54, startPoint y: 71, endPoint x: 438, endPoint y: 178, distance: 398.5
click at [438, 178] on tbody "Standard Parcel - Large Van - Block of 9 Hours - [DATE] (CA_A81) Remove Line 1 …" at bounding box center [246, 128] width 390 height 128
copy tbody "Loremips Dolors - Ametc Adi - Elits do 2 Eiusm - 09/56/0527 (TE_I06) Utlabo Etd…"
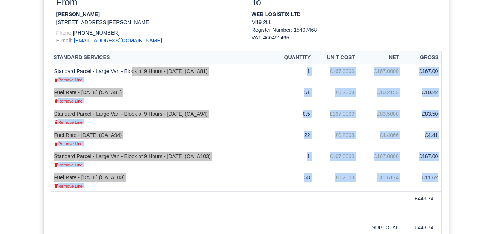
click at [61, 61] on th "Standard Services" at bounding box center [161, 58] width 220 height 14
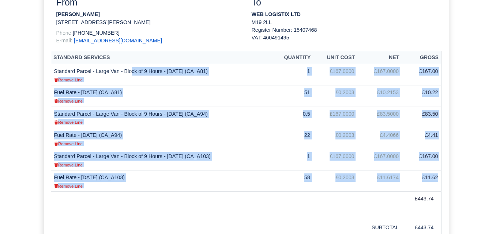
drag, startPoint x: 54, startPoint y: 70, endPoint x: 438, endPoint y: 180, distance: 399.6
click at [438, 180] on tbody "Standard Parcel - Large Van - Block of 9 Hours - [DATE] (CA_A81) Remove Line 1 …" at bounding box center [246, 128] width 390 height 128
copy tbody "Loremips Dolors - Ametc Adi - Elits do 2 Eiusm - 09/56/0527 (TE_I06) Utlabo Etd…"
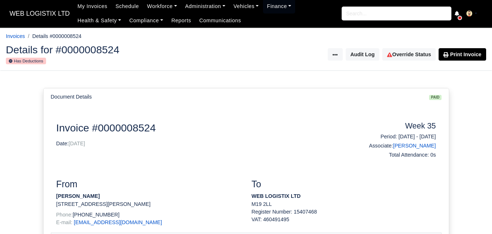
scroll to position [0, 0]
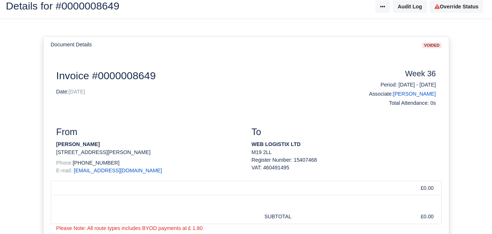
scroll to position [61, 0]
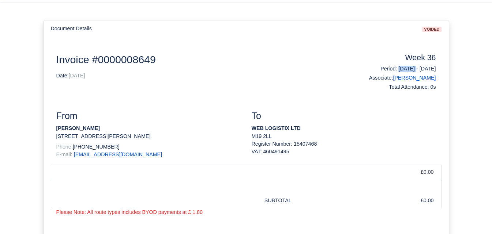
drag, startPoint x: 377, startPoint y: 69, endPoint x: 403, endPoint y: 67, distance: 25.7
click at [403, 67] on h6 "Period: 31/08/2025 - 06/09/2025" at bounding box center [392, 69] width 87 height 6
copy h6 "31/08/2025"
drag, startPoint x: 409, startPoint y: 71, endPoint x: 436, endPoint y: 71, distance: 26.7
click at [436, 71] on div "Week 36 Period: 31/08/2025 - 06/09/2025 Associate: Lewis Harrison Total Attenda…" at bounding box center [393, 73] width 98 height 40
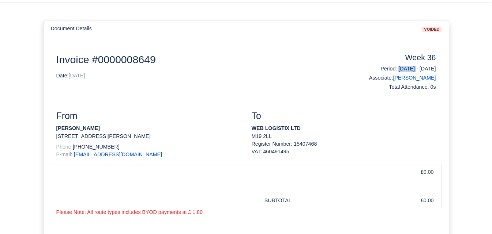
copy h6 "06/09/2025"
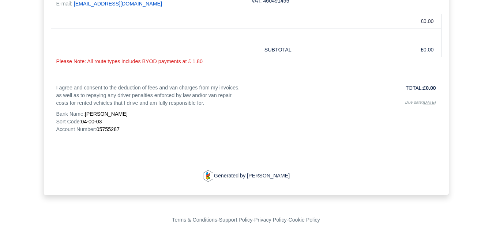
scroll to position [215, 0]
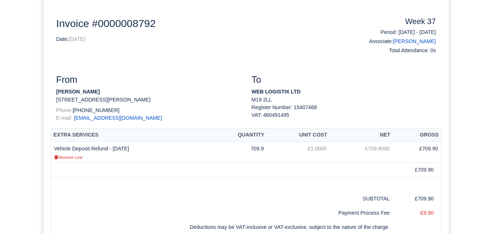
scroll to position [122, 0]
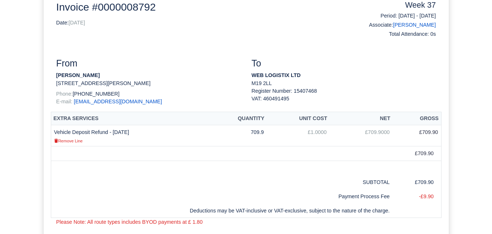
drag, startPoint x: 52, startPoint y: 133, endPoint x: 139, endPoint y: 129, distance: 87.1
click at [139, 129] on td "Vehicle Deposit Refund - 09/09/2025 Remove Line" at bounding box center [129, 135] width 156 height 21
copy td "Vehicle Deposit Refund - 09/09/2025"
drag, startPoint x: 159, startPoint y: 125, endPoint x: 82, endPoint y: 140, distance: 79.3
click at [159, 125] on th "Extra Services" at bounding box center [129, 119] width 156 height 14
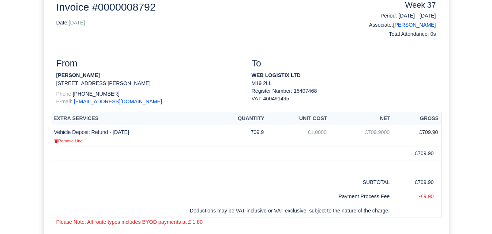
drag, startPoint x: 54, startPoint y: 130, endPoint x: 441, endPoint y: 132, distance: 386.7
click at [441, 132] on table "Extra Services Quantity Unit Cost Net Gross Vehicle Deposit Refund - 09/09/2025…" at bounding box center [246, 165] width 390 height 107
copy tr "Vehicle Deposit Refund - 09/09/2025 Remove Line 709.9 £1.0000 £709.9000 £709.90"
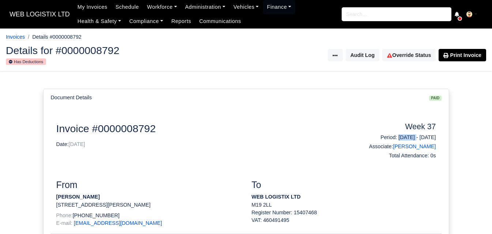
drag, startPoint x: 378, startPoint y: 139, endPoint x: 403, endPoint y: 136, distance: 25.1
click at [403, 136] on h6 "Period: 07/09/2025 - 13/09/2025" at bounding box center [392, 138] width 87 height 6
copy h6 "07/09/2025"
drag, startPoint x: 410, startPoint y: 138, endPoint x: 438, endPoint y: 136, distance: 28.2
click at [438, 136] on div "Week 37 Period: 07/09/2025 - 13/09/2025 Associate: Lewis Harrison Total Attenda…" at bounding box center [393, 142] width 98 height 40
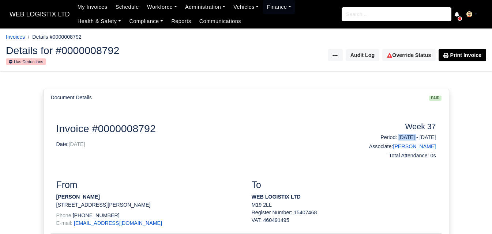
copy h6 "13/09/2025"
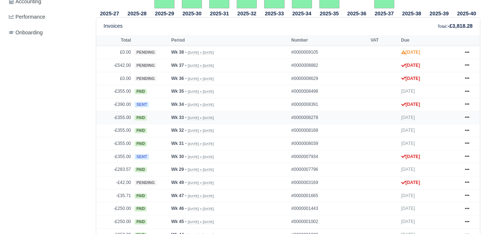
scroll to position [310, 0]
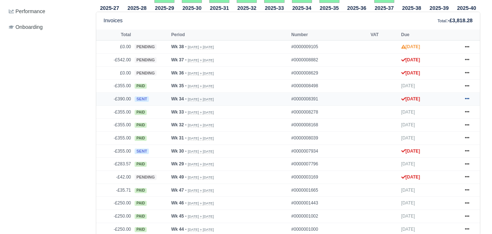
click at [466, 101] on icon at bounding box center [467, 99] width 4 height 4
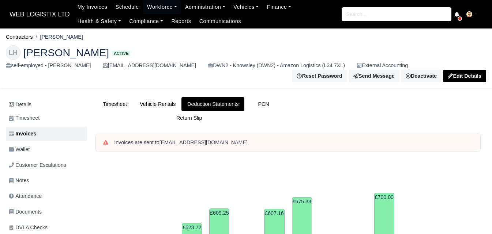
scroll to position [304, 0]
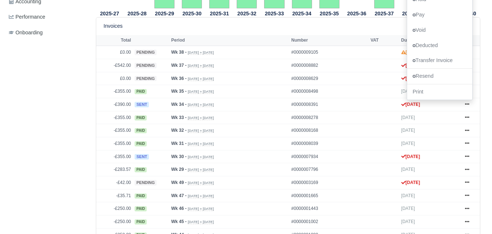
click at [57, 101] on div "Details Timesheet Invoices Wallet Customer Escalations Notes Attendance Documen…" at bounding box center [48, 167] width 84 height 748
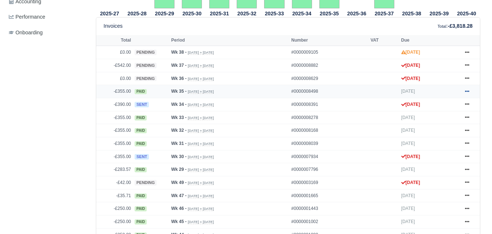
click at [468, 91] on icon at bounding box center [467, 91] width 4 height 4
click at [467, 65] on icon at bounding box center [467, 65] width 4 height 4
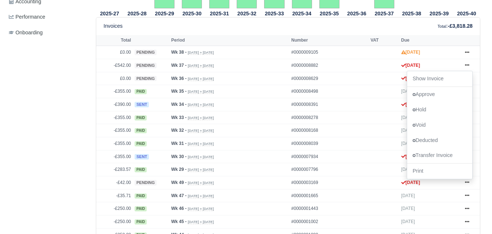
click at [35, 120] on div "Details Timesheet Invoices Wallet Customer Escalations Notes Attendance Documen…" at bounding box center [48, 167] width 84 height 748
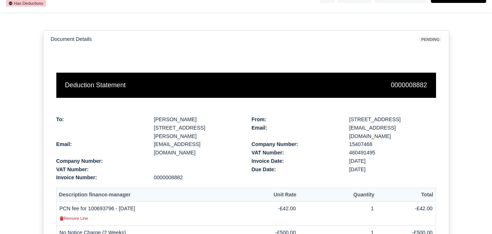
scroll to position [183, 0]
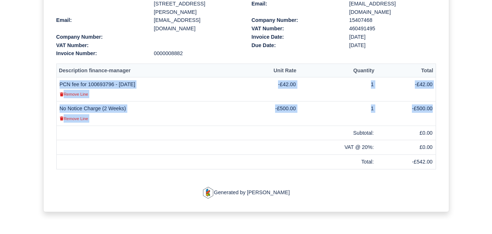
drag, startPoint x: 59, startPoint y: 66, endPoint x: 433, endPoint y: 92, distance: 374.5
click at [433, 92] on tbody "PCN fee for 100693796 - [DATE] Remove Line -£42.00 1 -£42.00 No Notice Charge (…" at bounding box center [245, 123] width 379 height 92
copy tbody "PCN fee for 100693796 - [DATE] Remove Line -£42.00 1 -£42.00 No Notice Charge (…"
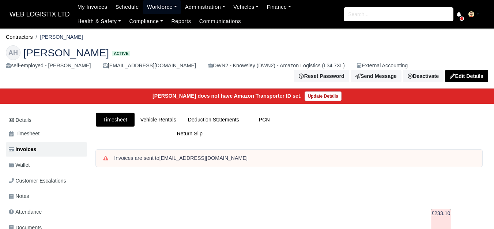
click at [153, 11] on link "Workforce" at bounding box center [162, 7] width 38 height 14
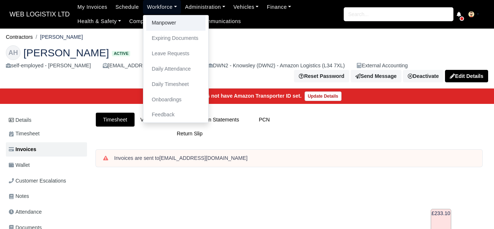
click at [152, 26] on link "Manpower" at bounding box center [175, 22] width 59 height 15
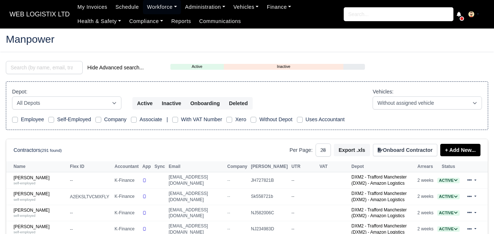
select select "25"
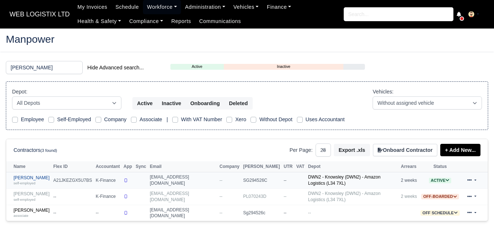
type input "[PERSON_NAME]"
click at [30, 179] on link "[PERSON_NAME] self-employed" at bounding box center [32, 180] width 36 height 11
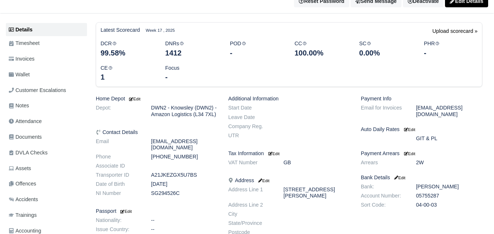
scroll to position [61, 0]
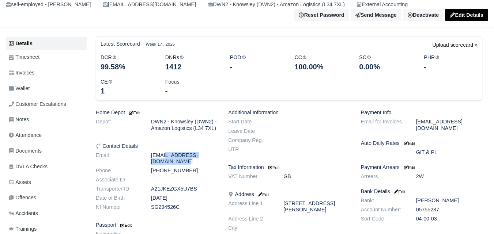
drag, startPoint x: 151, startPoint y: 158, endPoint x: 210, endPoint y: 157, distance: 58.5
click at [210, 157] on dd "[EMAIL_ADDRESS][DOMAIN_NAME]" at bounding box center [183, 158] width 77 height 12
copy dd "[EMAIL_ADDRESS][DOMAIN_NAME]"
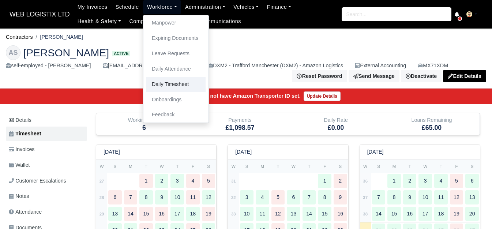
click at [149, 83] on link "Daily Timesheet" at bounding box center [175, 84] width 59 height 15
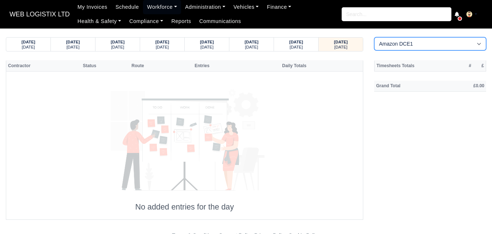
drag, startPoint x: 420, startPoint y: 46, endPoint x: 416, endPoint y: 49, distance: 4.9
click at [420, 46] on select "Amazon DCE1 DWN2 - [GEOGRAPHIC_DATA] (DWN2) - Amazon Logistics (L34 7XL) DXM2 -…" at bounding box center [430, 43] width 112 height 13
select select "1"
click at [374, 37] on select "Amazon DCE1 DWN2 - [GEOGRAPHIC_DATA] (DWN2) - Amazon Logistics (L34 7XL) DXM2 -…" at bounding box center [430, 43] width 112 height 13
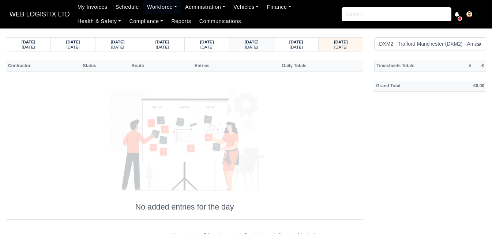
click at [264, 50] on div "[DATE] [DATE]" at bounding box center [251, 45] width 33 height 14
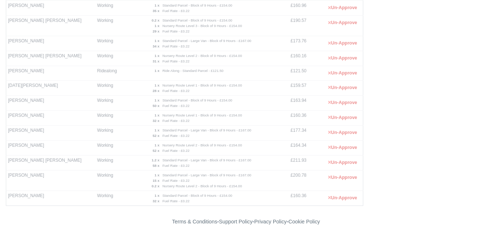
scroll to position [366, 0]
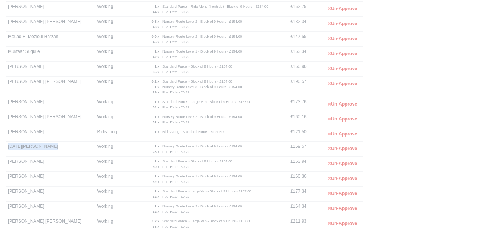
drag, startPoint x: 8, startPoint y: 143, endPoint x: 49, endPoint y: 145, distance: 40.3
click at [49, 145] on td "[DATE][PERSON_NAME]" at bounding box center [50, 148] width 89 height 15
copy td "[DATE][PERSON_NAME]"
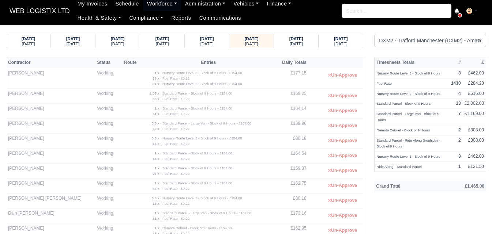
scroll to position [0, 0]
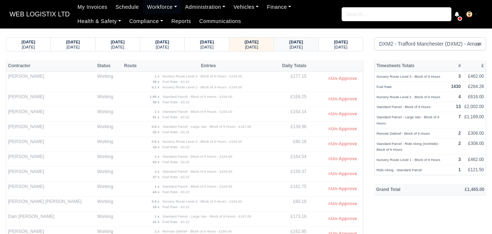
click at [293, 48] on small "[DATE]" at bounding box center [296, 47] width 13 height 4
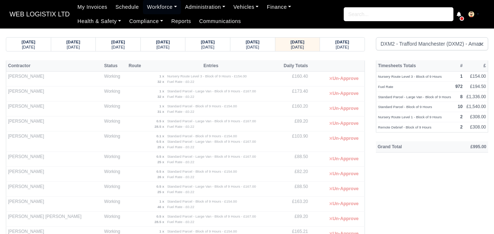
select select "1"
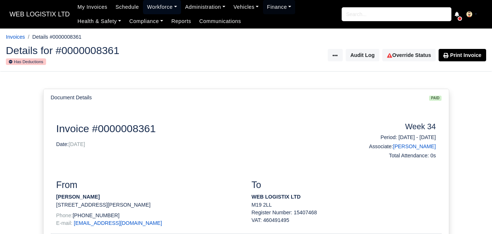
click at [162, 7] on link "Workforce" at bounding box center [162, 7] width 38 height 14
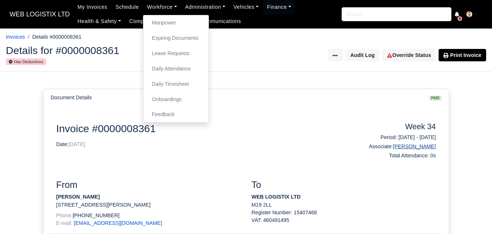
click at [414, 147] on link "[PERSON_NAME]" at bounding box center [414, 147] width 43 height 6
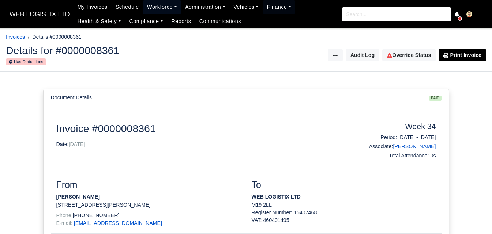
click at [167, 12] on link "Workforce" at bounding box center [162, 7] width 38 height 14
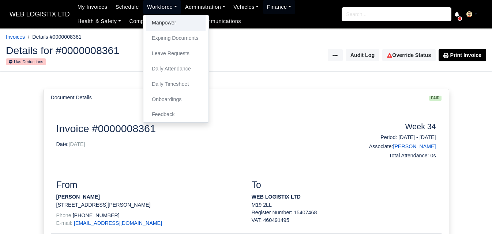
click at [158, 26] on link "Manpower" at bounding box center [175, 22] width 59 height 15
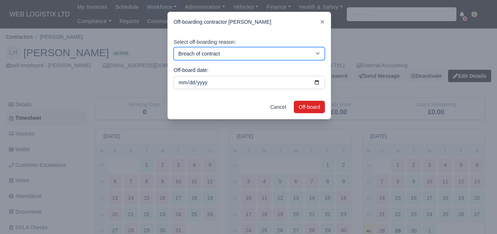
click at [267, 57] on select "Breach of contract Personal decision Too many parcels Heavy routes Another comp…" at bounding box center [249, 53] width 151 height 13
select select "personal-decision"
click at [174, 47] on select "Breach of contract Personal decision Too many parcels Heavy routes Another comp…" at bounding box center [249, 53] width 151 height 13
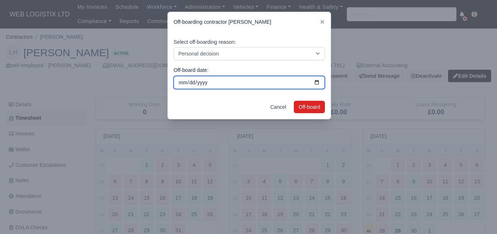
click at [315, 82] on input "2025-09-29" at bounding box center [249, 82] width 151 height 13
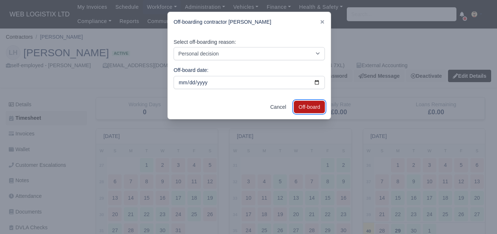
click at [309, 103] on button "Off-board" at bounding box center [309, 107] width 31 height 12
type input "2025-08-30"
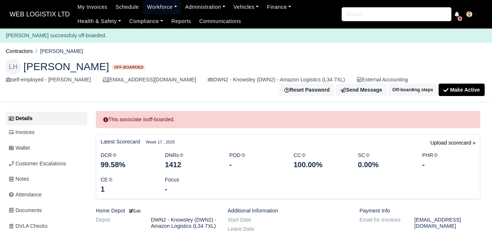
click at [155, 6] on link "Workforce" at bounding box center [162, 7] width 38 height 14
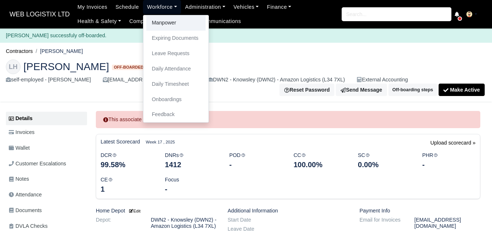
click at [158, 19] on link "Manpower" at bounding box center [175, 22] width 59 height 15
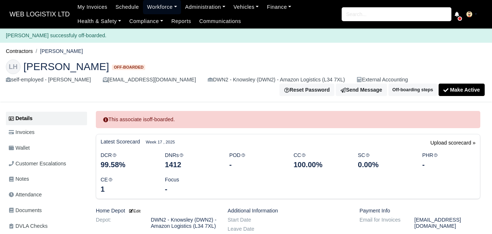
click at [152, 5] on link "Workforce" at bounding box center [162, 7] width 38 height 14
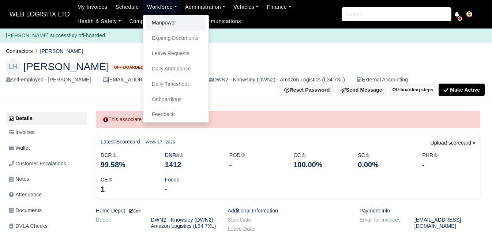
click at [160, 26] on link "Manpower" at bounding box center [175, 22] width 59 height 15
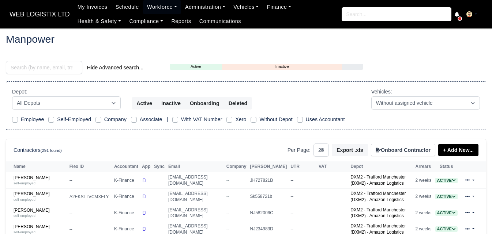
select select "25"
click at [39, 66] on input "search" at bounding box center [44, 67] width 76 height 13
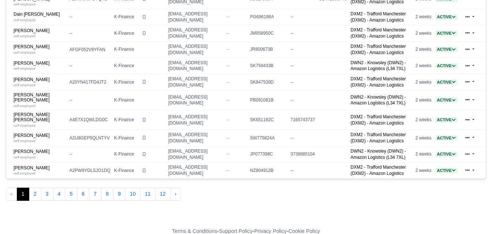
scroll to position [427, 0]
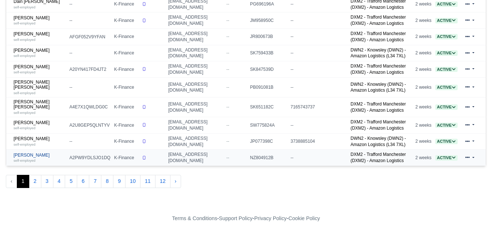
type input "[PERSON_NAME]"
click at [35, 156] on link "Gary Pilkington self-employed" at bounding box center [40, 158] width 52 height 11
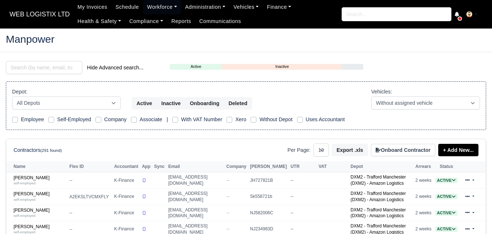
select select "0"
select select
select select "25"
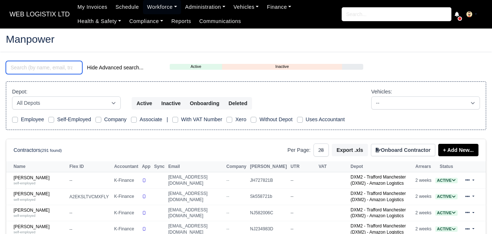
click at [41, 64] on input "search" at bounding box center [44, 67] width 76 height 13
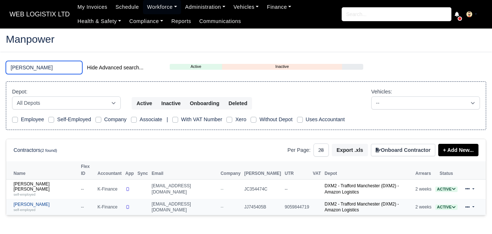
type input "SEAN"
click at [31, 208] on small "self-employed" at bounding box center [25, 210] width 22 height 4
click at [36, 202] on link "Sean Mulligan self-employed" at bounding box center [46, 207] width 64 height 11
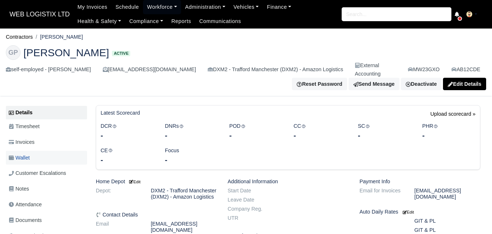
click at [53, 151] on link "Wallet" at bounding box center [46, 158] width 81 height 14
click at [46, 151] on link "Wallet" at bounding box center [46, 158] width 81 height 14
click at [12, 155] on icon at bounding box center [11, 157] width 5 height 5
click at [22, 154] on span "Wallet" at bounding box center [19, 158] width 21 height 8
click at [34, 154] on link "Wallet" at bounding box center [46, 158] width 81 height 14
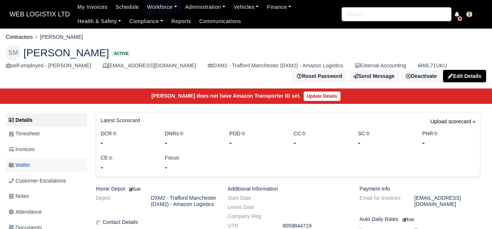
click at [38, 172] on link "Wallet" at bounding box center [46, 165] width 81 height 14
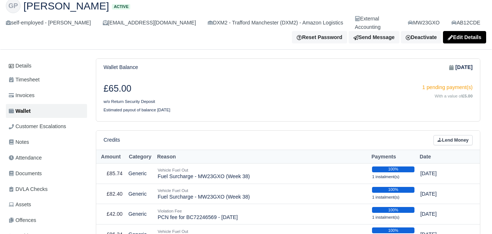
scroll to position [122, 0]
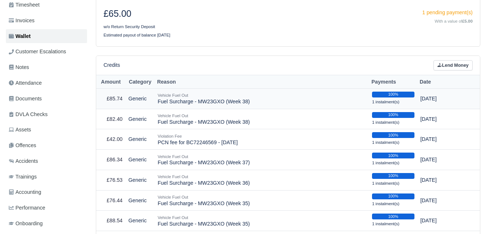
drag, startPoint x: 158, startPoint y: 95, endPoint x: 249, endPoint y: 93, distance: 90.7
click at [249, 93] on td "Vehicle Fuel Out Fuel Surcharge - MW23GXO (Week 38)" at bounding box center [262, 98] width 214 height 20
copy td "Fuel Surcharge - MW23GXO (Week 38)"
click at [451, 62] on link "Lend Money" at bounding box center [452, 65] width 39 height 11
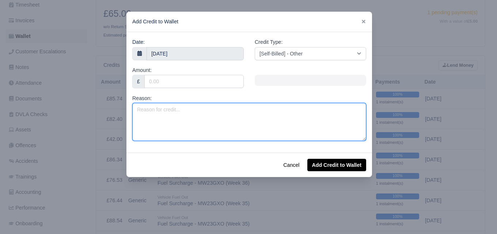
click at [193, 126] on textarea "Reason:" at bounding box center [249, 122] width 234 height 38
paste textarea "Fuel Surcharge - MW23GXO (Week 38)"
click at [223, 106] on textarea "Fuel Surcharge - MW23GXO (Week 38)" at bounding box center [249, 122] width 234 height 38
type textarea "Fuel Surcharge - MW23GXO (Week 40)"
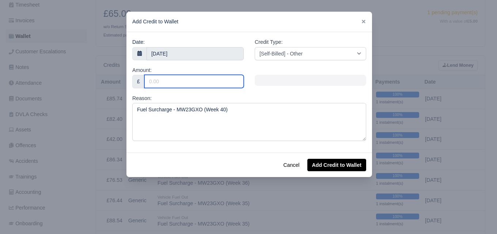
click at [209, 85] on input "Amount:" at bounding box center [193, 81] width 99 height 13
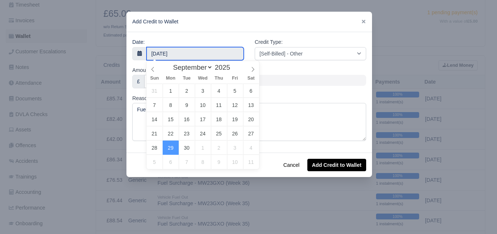
type input "[DATE]"
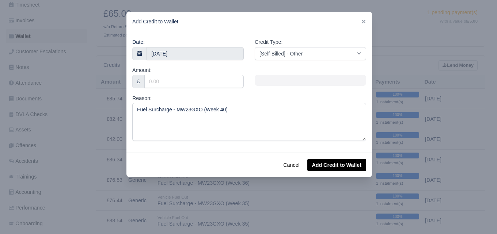
click at [403, 35] on div at bounding box center [248, 117] width 497 height 234
